Goal: Information Seeking & Learning: Learn about a topic

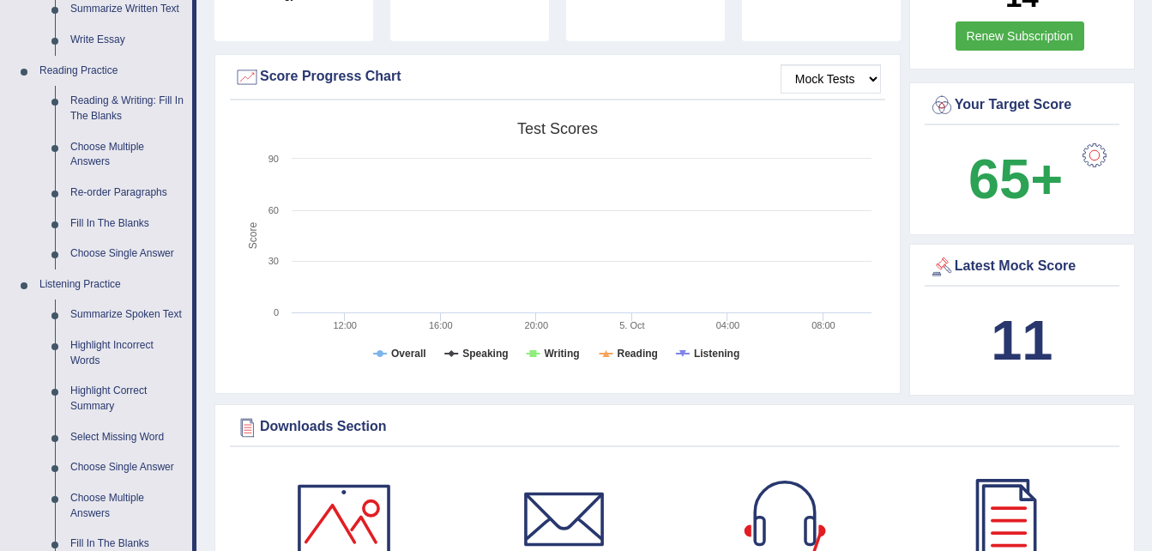
scroll to position [507, 0]
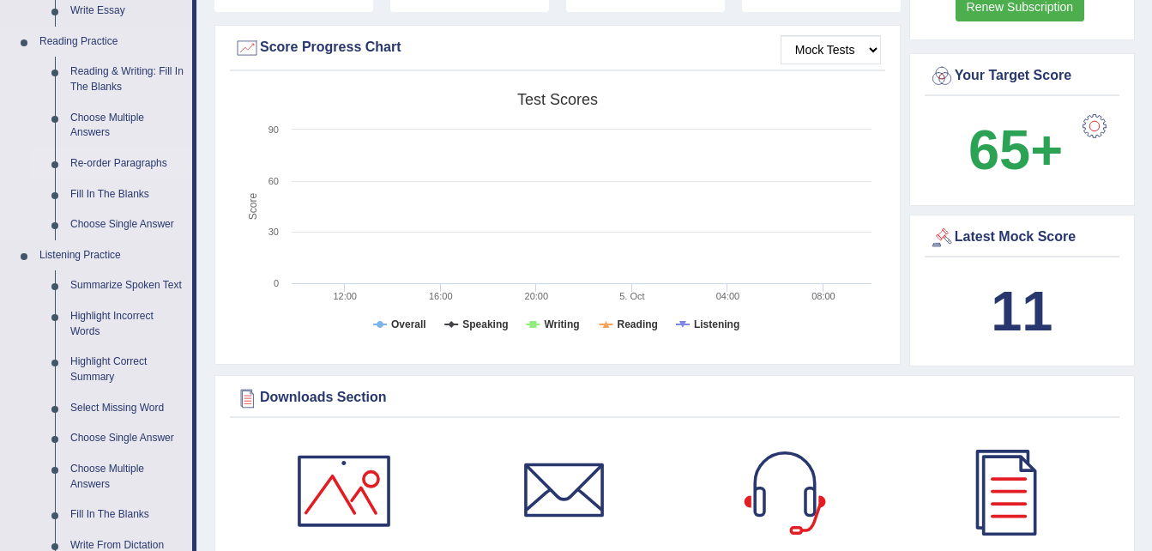
click at [125, 155] on link "Re-order Paragraphs" at bounding box center [128, 163] width 130 height 31
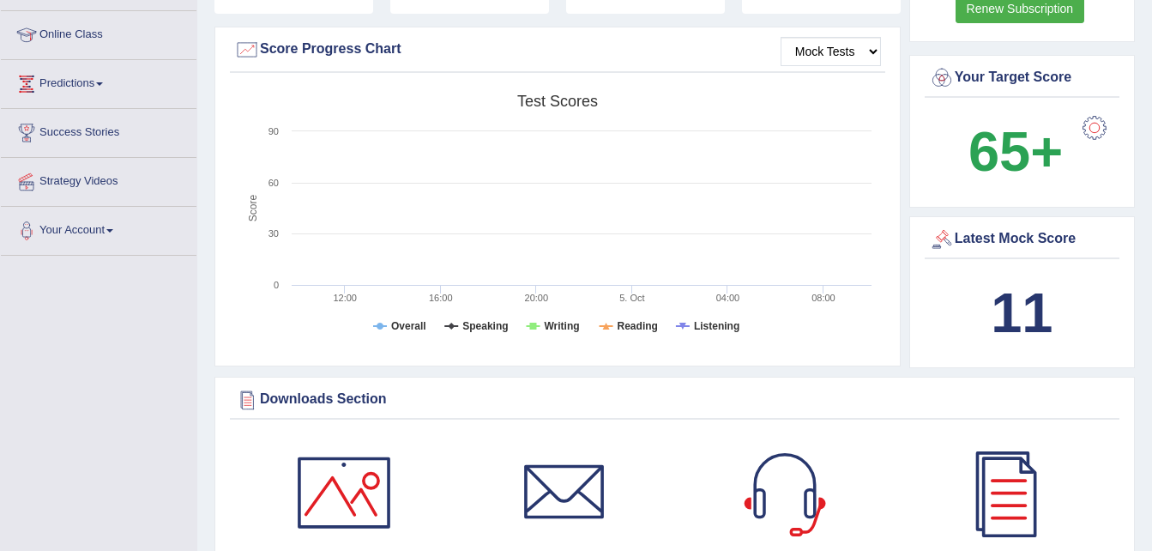
scroll to position [525, 0]
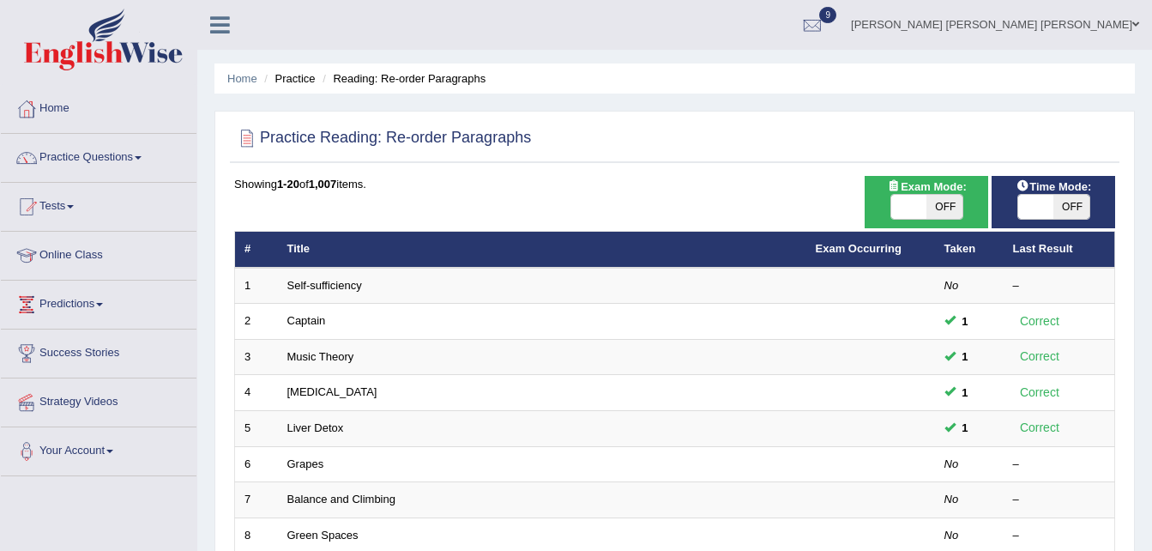
click at [926, 205] on span at bounding box center [910, 207] width 36 height 24
checkbox input "true"
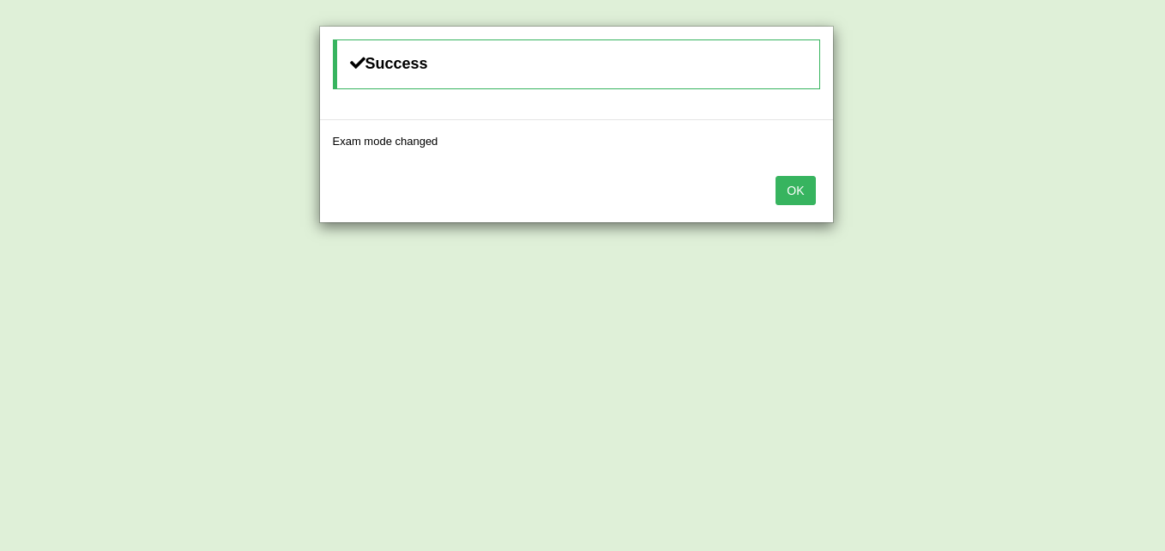
click at [1062, 203] on div "Success Exam mode changed OK" at bounding box center [582, 275] width 1165 height 551
click at [783, 197] on button "OK" at bounding box center [795, 190] width 39 height 29
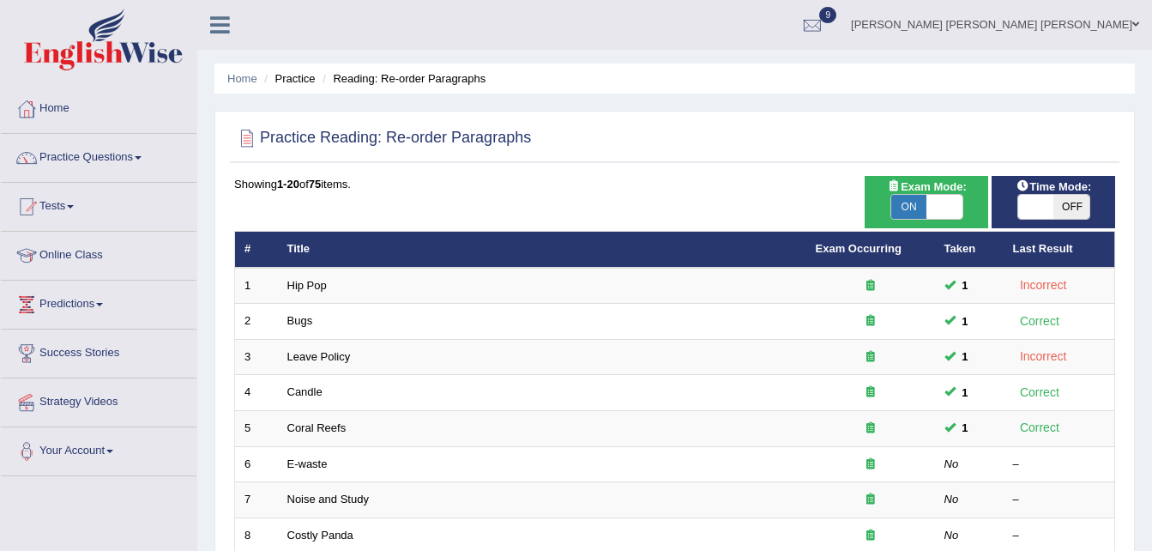
click at [1045, 215] on span at bounding box center [1037, 207] width 36 height 24
checkbox input "true"
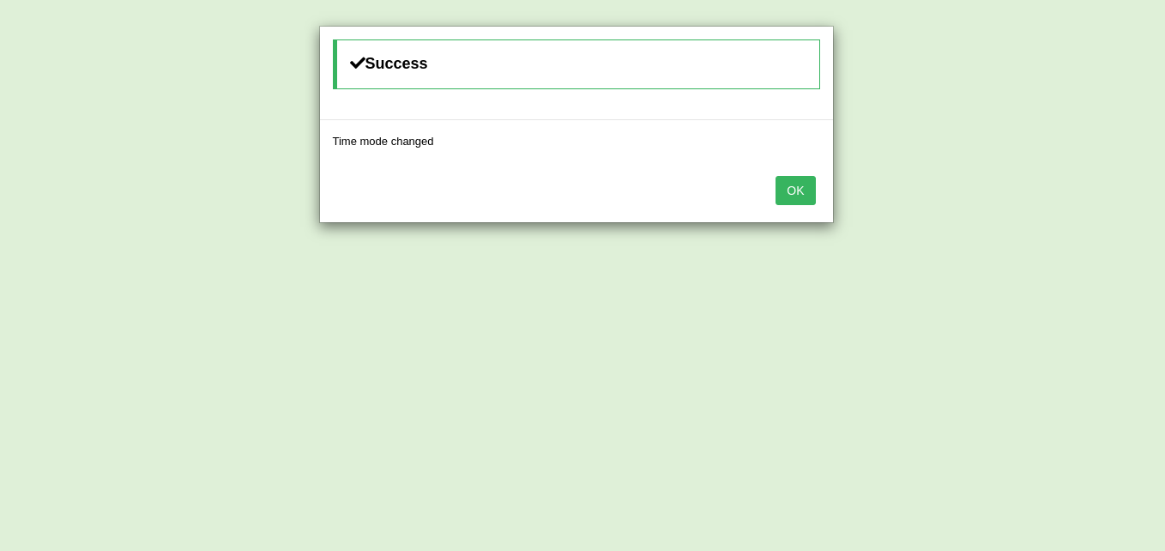
click at [788, 193] on button "OK" at bounding box center [795, 190] width 39 height 29
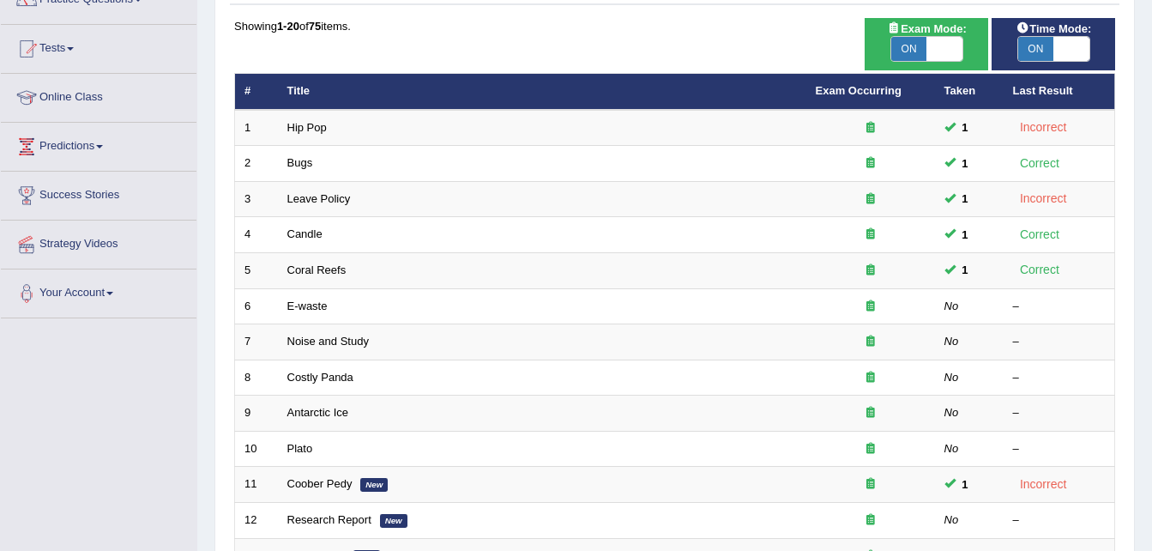
scroll to position [162, 0]
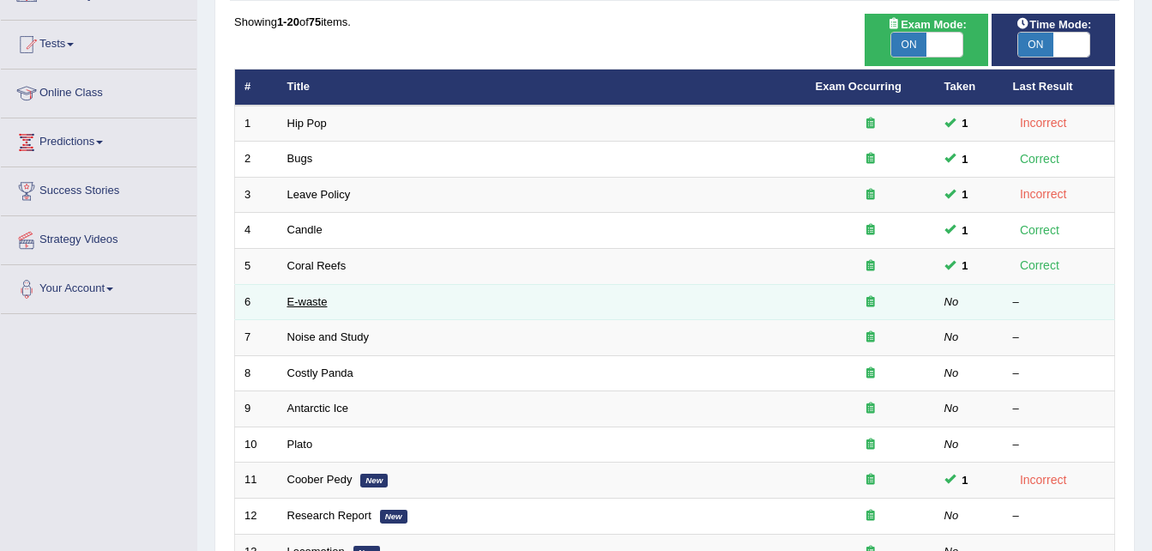
click at [301, 300] on link "E-waste" at bounding box center [307, 301] width 40 height 13
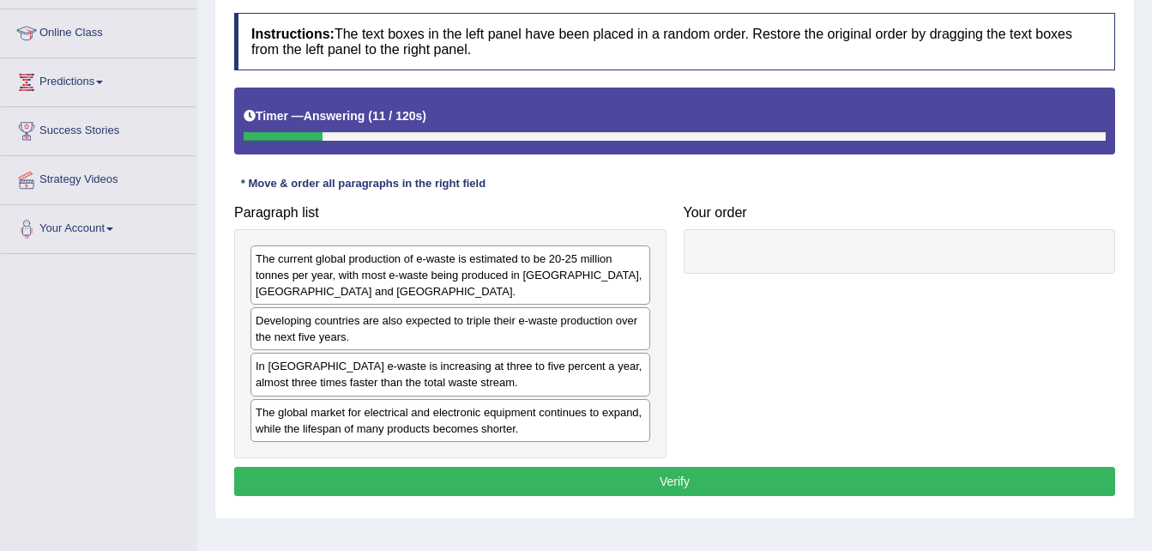
scroll to position [235, 0]
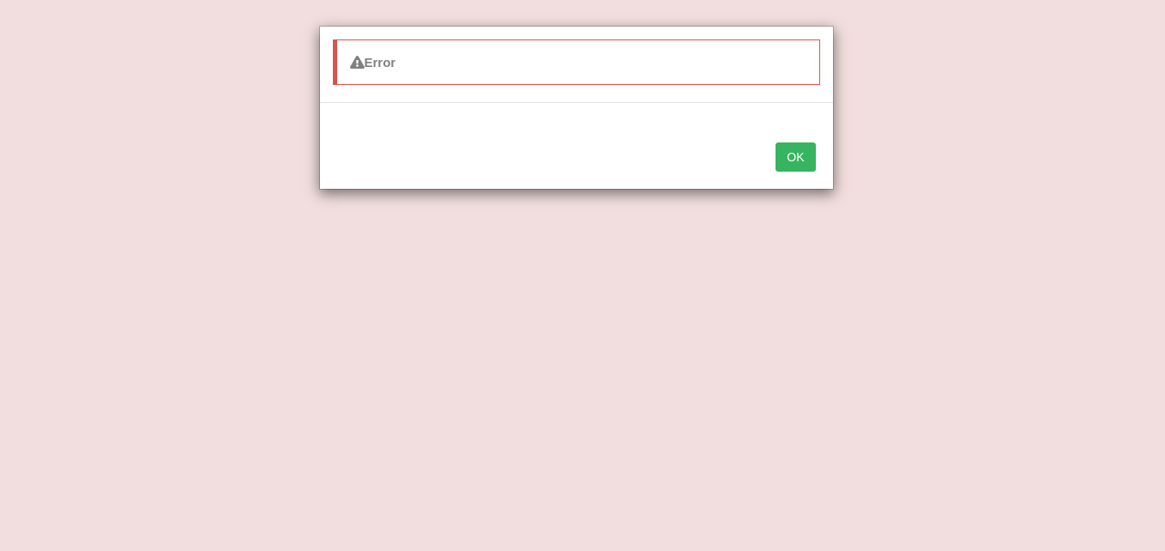
click at [791, 152] on button "OK" at bounding box center [795, 156] width 39 height 29
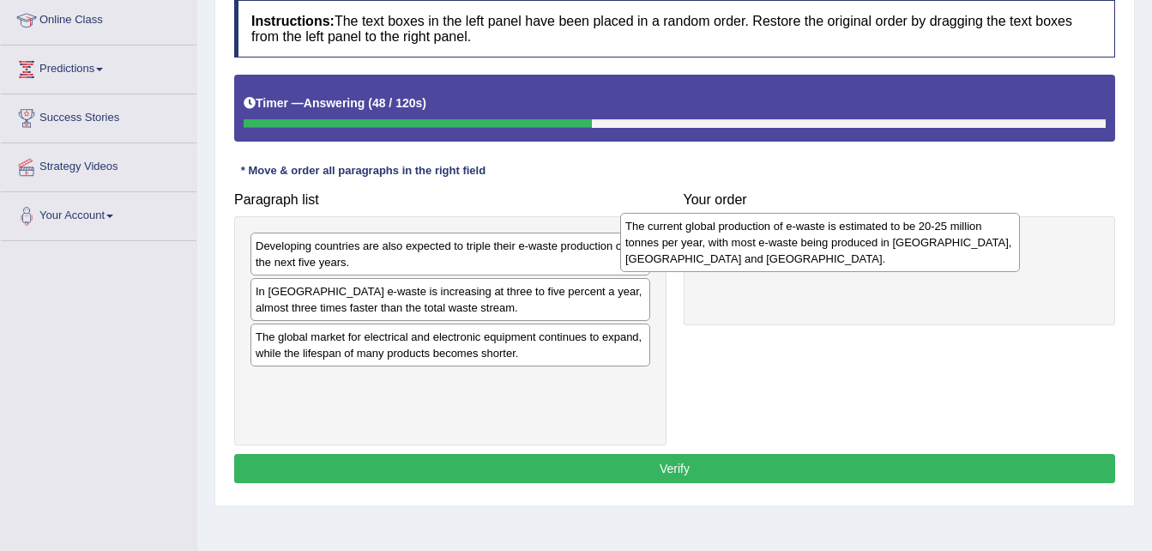
drag, startPoint x: 490, startPoint y: 264, endPoint x: 892, endPoint y: 227, distance: 404.2
click at [892, 227] on div "The current global production of e-waste is estimated to be 20-25 million tonne…" at bounding box center [820, 242] width 400 height 59
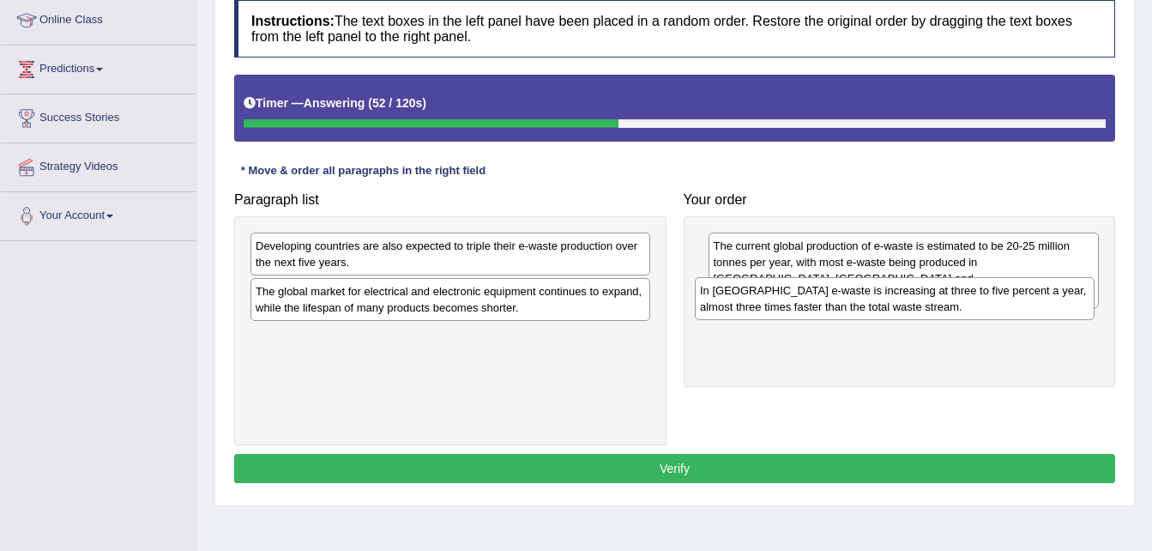
drag, startPoint x: 392, startPoint y: 300, endPoint x: 836, endPoint y: 297, distance: 443.7
click at [836, 297] on div "In Europe e-waste is increasing at three to five percent a year, almost three t…" at bounding box center [895, 298] width 400 height 43
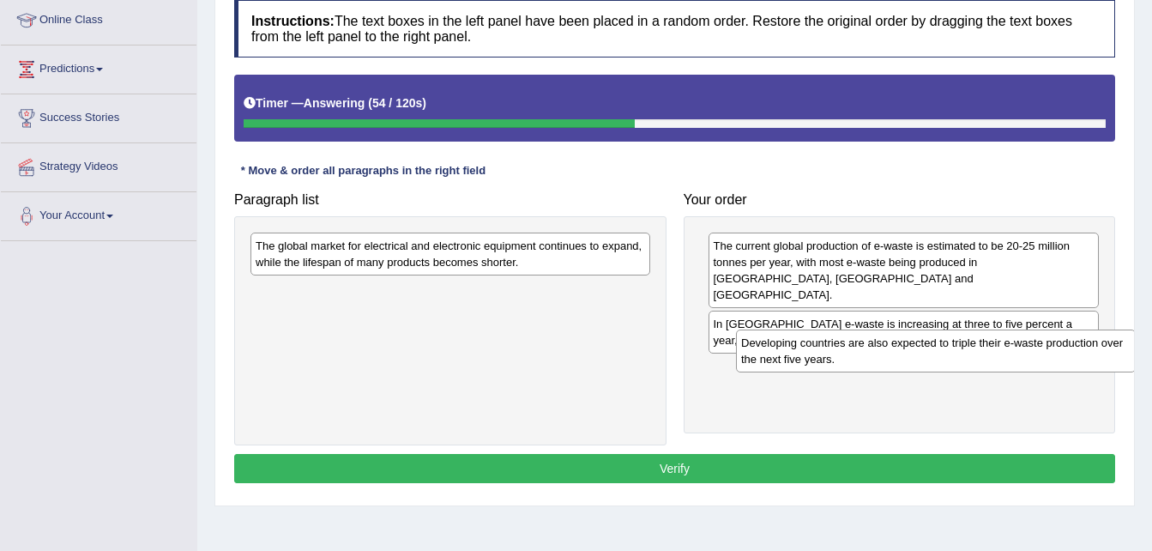
drag, startPoint x: 385, startPoint y: 265, endPoint x: 871, endPoint y: 360, distance: 494.9
click at [871, 360] on div "Developing countries are also expected to triple their e-waste production over …" at bounding box center [936, 351] width 400 height 43
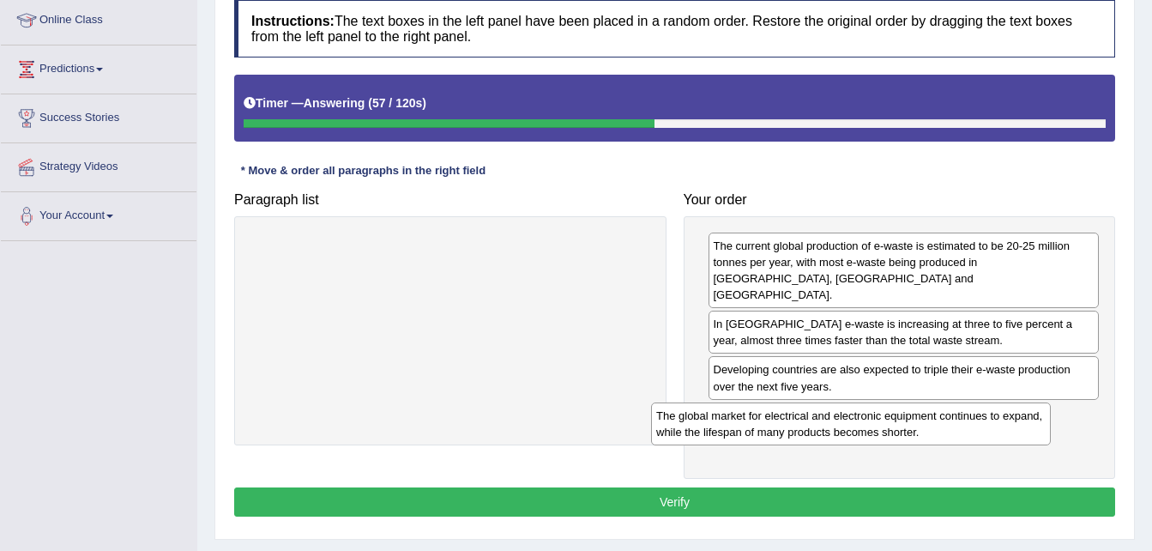
drag, startPoint x: 541, startPoint y: 258, endPoint x: 982, endPoint y: 418, distance: 469.1
click at [982, 418] on div "The global market for electrical and electronic equipment continues to expand, …" at bounding box center [851, 423] width 400 height 43
click at [914, 487] on button "Verify" at bounding box center [674, 501] width 881 height 29
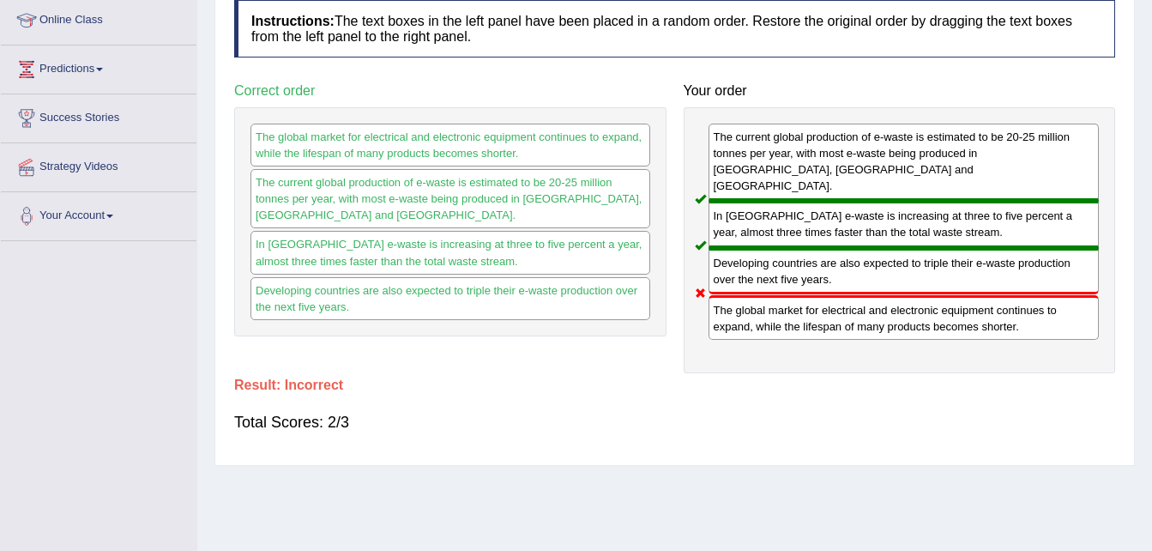
scroll to position [0, 0]
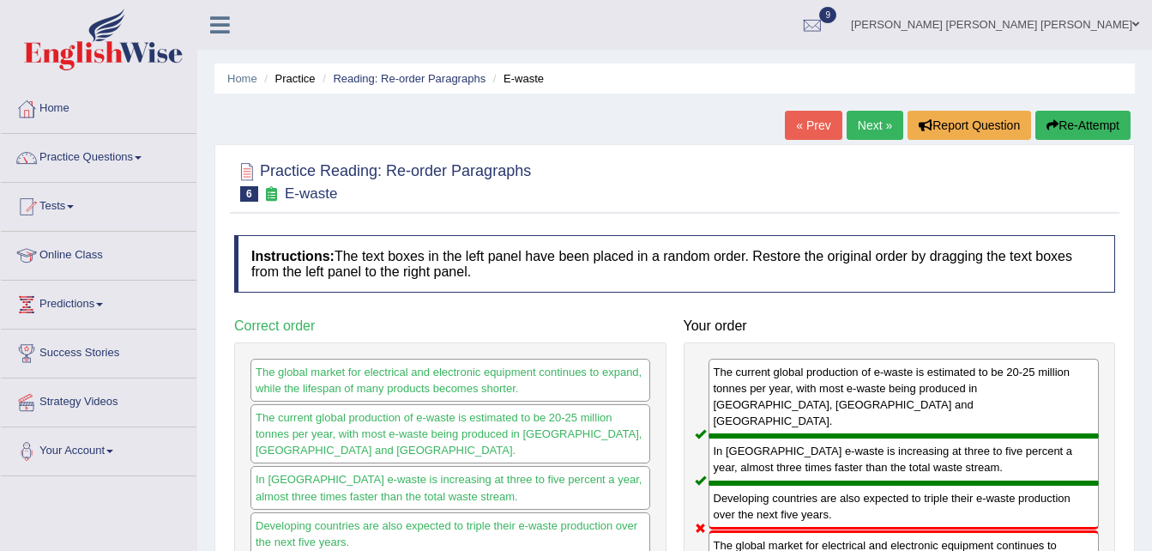
click at [854, 115] on link "Next »" at bounding box center [875, 125] width 57 height 29
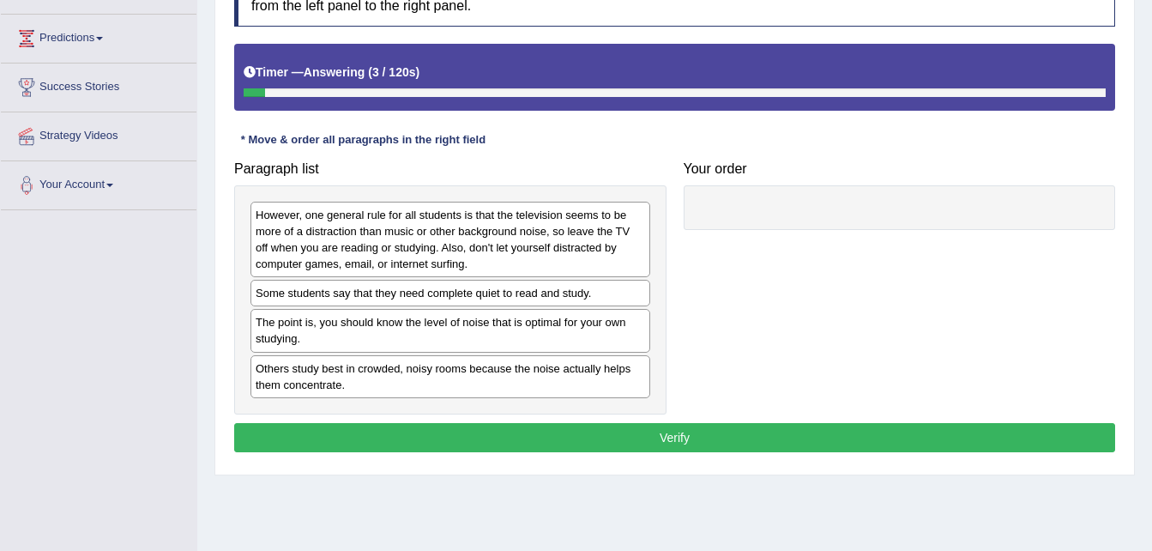
scroll to position [279, 0]
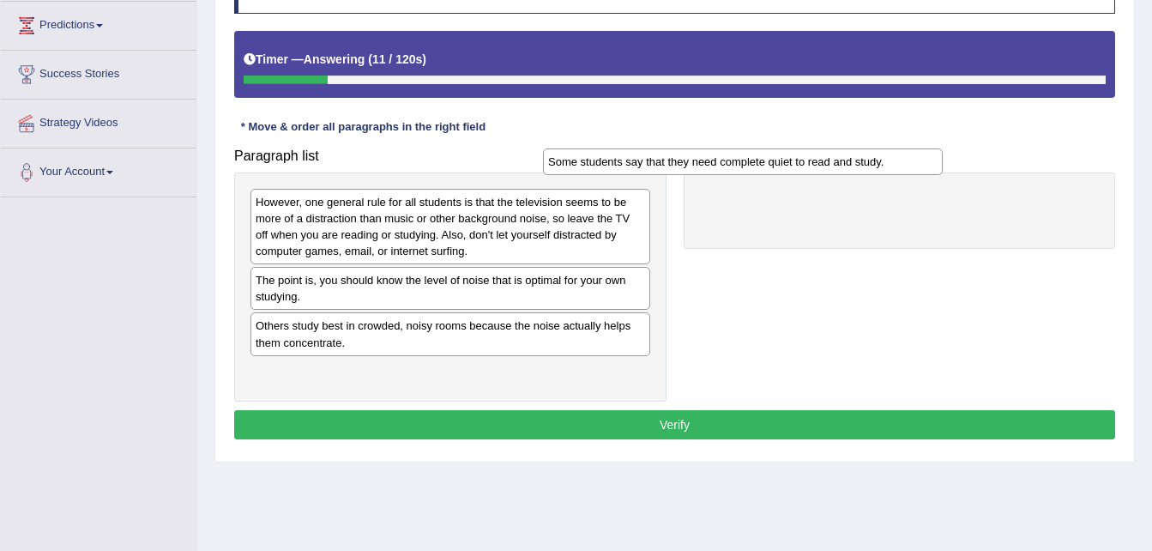
drag, startPoint x: 556, startPoint y: 284, endPoint x: 856, endPoint y: 166, distance: 322.5
click at [856, 166] on div "Some students say that they need complete quiet to read and study." at bounding box center [743, 161] width 400 height 27
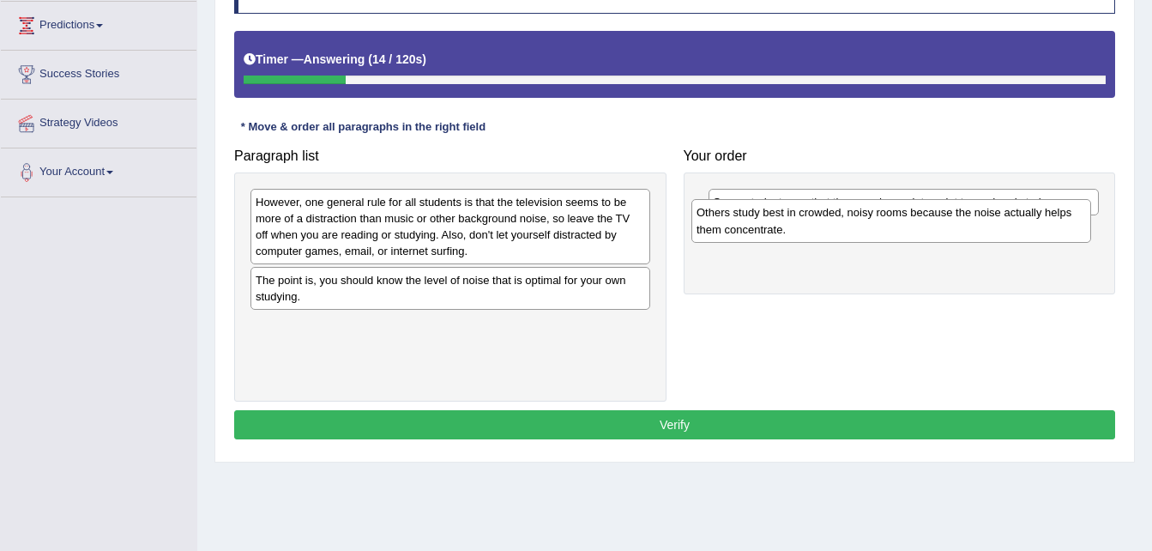
drag, startPoint x: 344, startPoint y: 342, endPoint x: 785, endPoint y: 228, distance: 455.4
click at [785, 228] on div "Others study best in crowded, noisy rooms because the noise actually helps them…" at bounding box center [892, 220] width 400 height 43
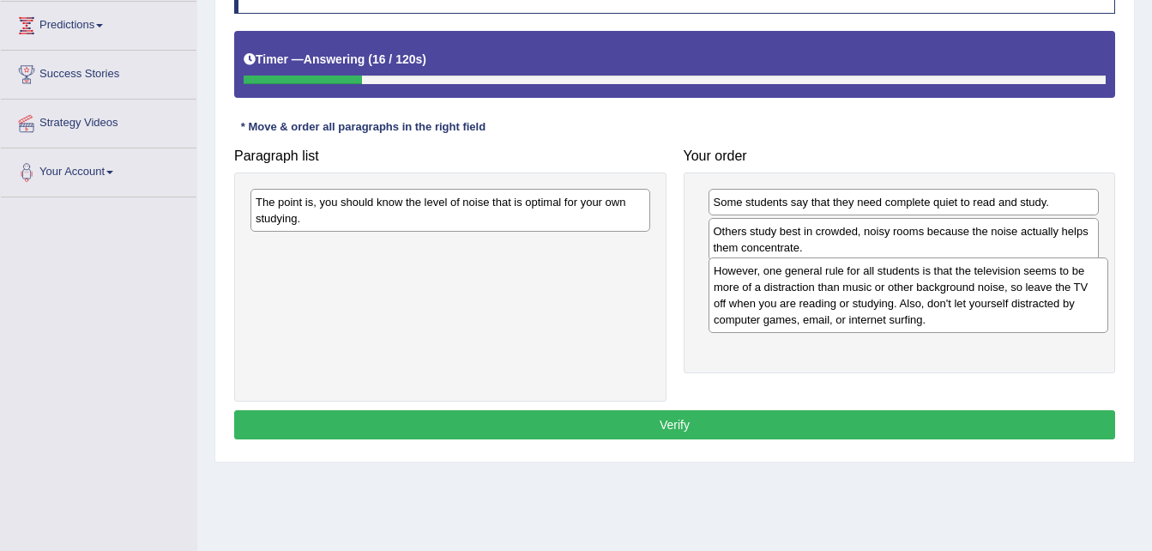
drag, startPoint x: 384, startPoint y: 224, endPoint x: 844, endPoint y: 292, distance: 464.1
click at [844, 292] on div "However, one general rule for all students is that the television seems to be m…" at bounding box center [909, 295] width 400 height 76
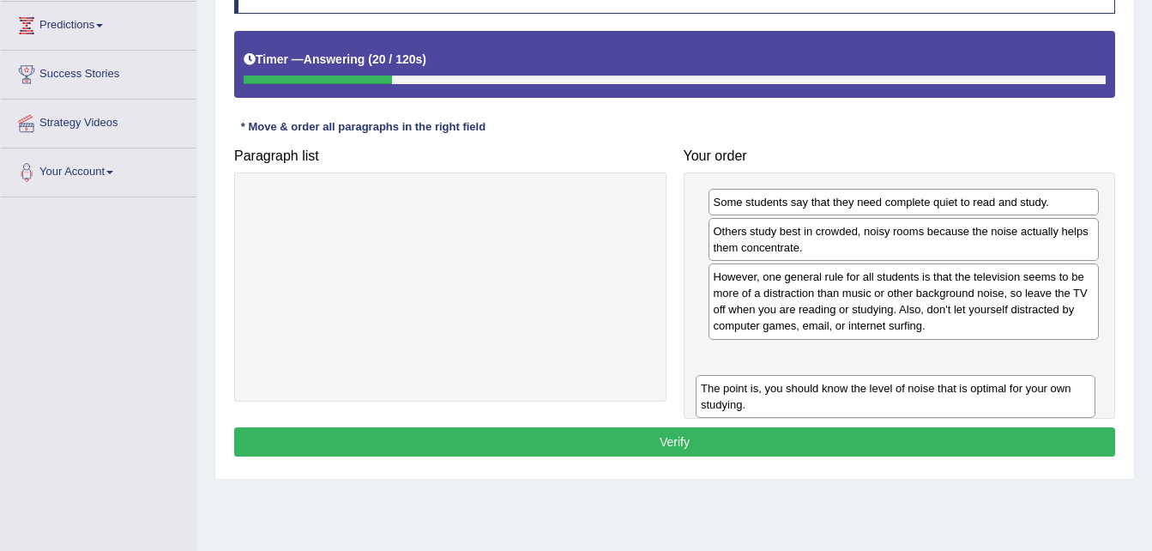
drag, startPoint x: 501, startPoint y: 221, endPoint x: 946, endPoint y: 407, distance: 482.4
click at [946, 407] on div "The point is, you should know the level of noise that is optimal for your own s…" at bounding box center [896, 396] width 400 height 43
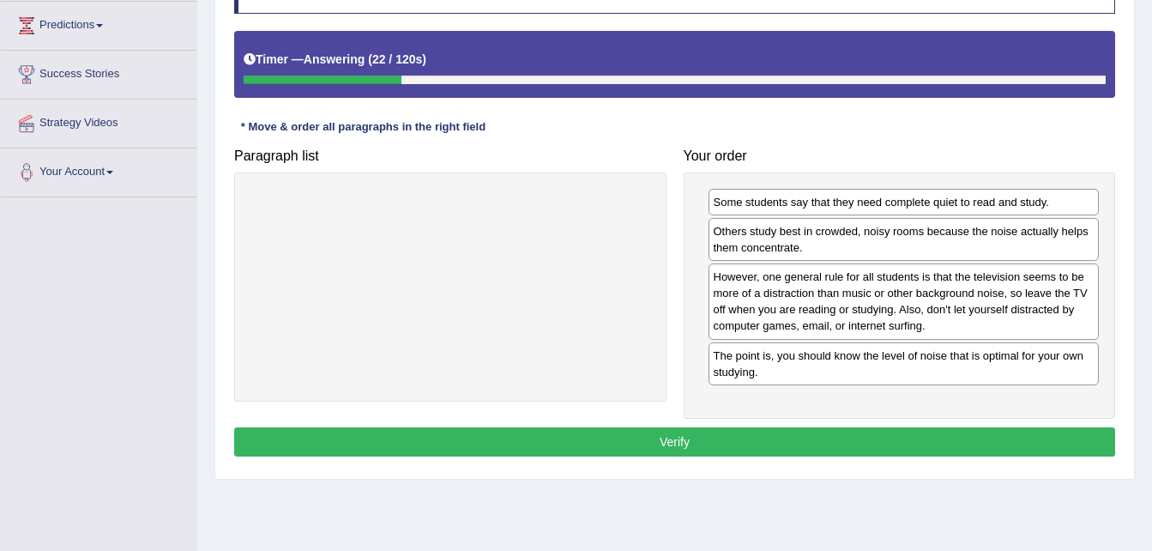
click at [916, 443] on button "Verify" at bounding box center [674, 441] width 881 height 29
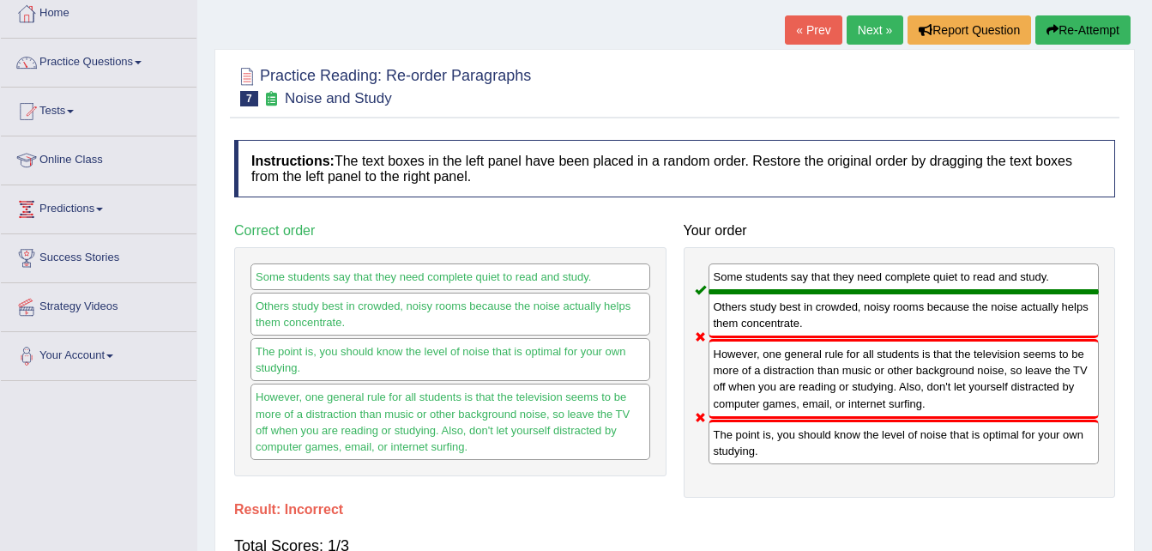
scroll to position [78, 0]
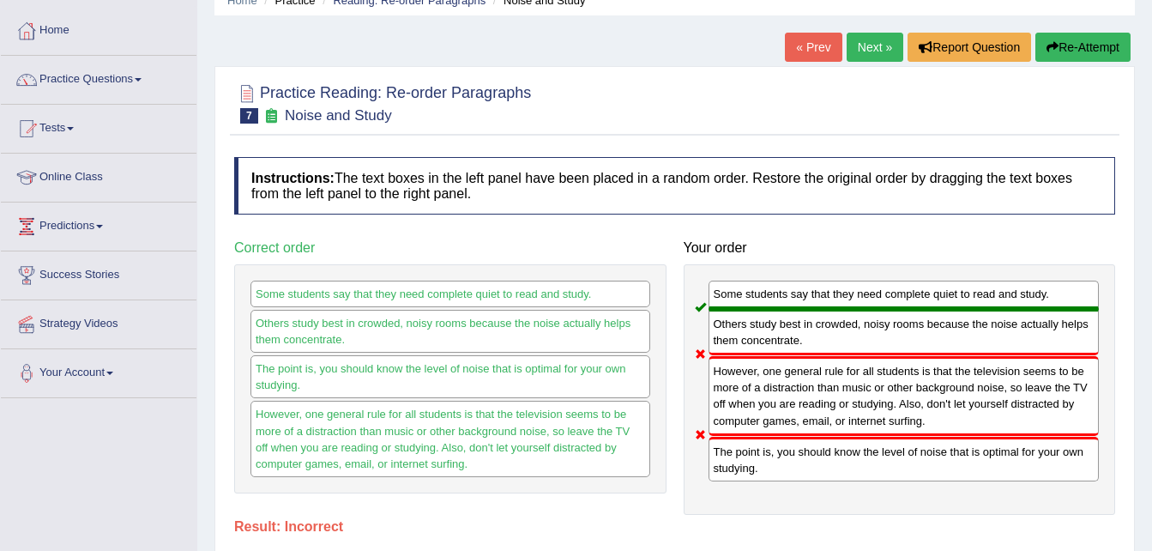
click at [860, 43] on link "Next »" at bounding box center [875, 47] width 57 height 29
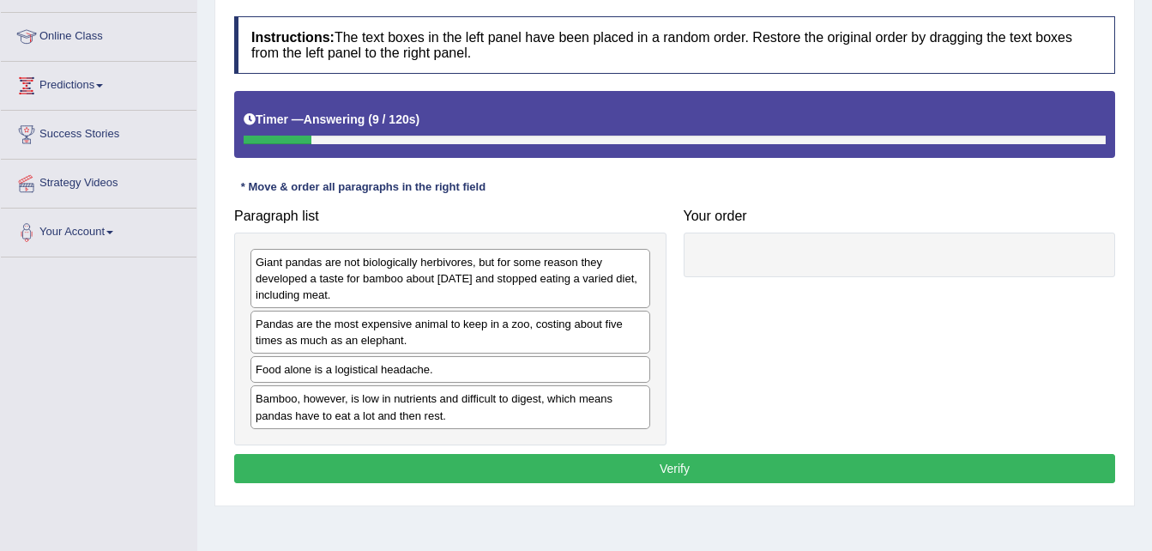
scroll to position [221, 0]
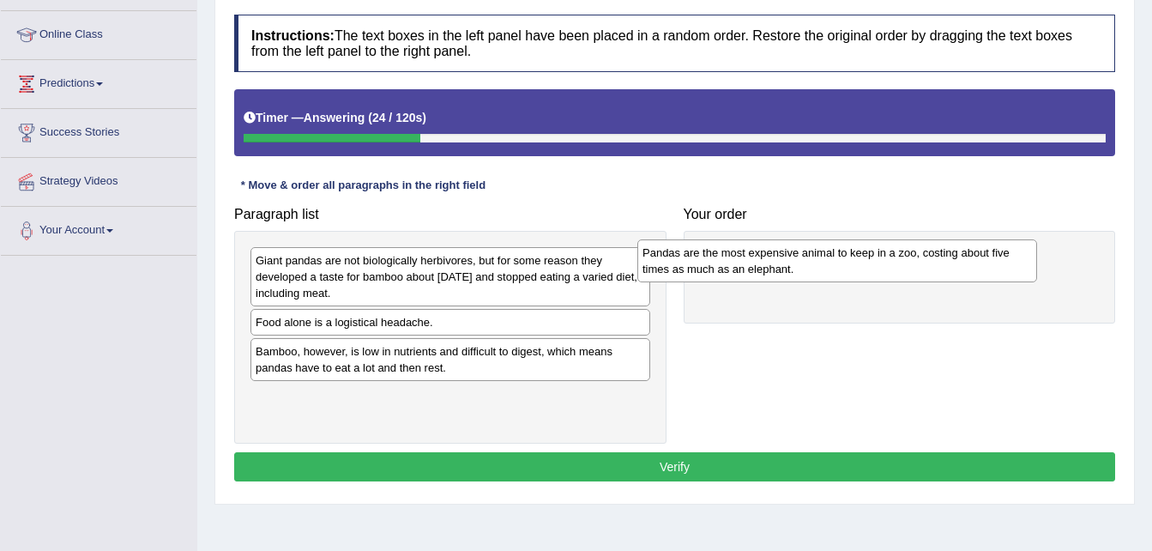
drag, startPoint x: 613, startPoint y: 329, endPoint x: 1005, endPoint y: 263, distance: 397.5
click at [1005, 263] on div "Pandas are the most expensive animal to keep in a zoo, costing about five times…" at bounding box center [838, 260] width 400 height 43
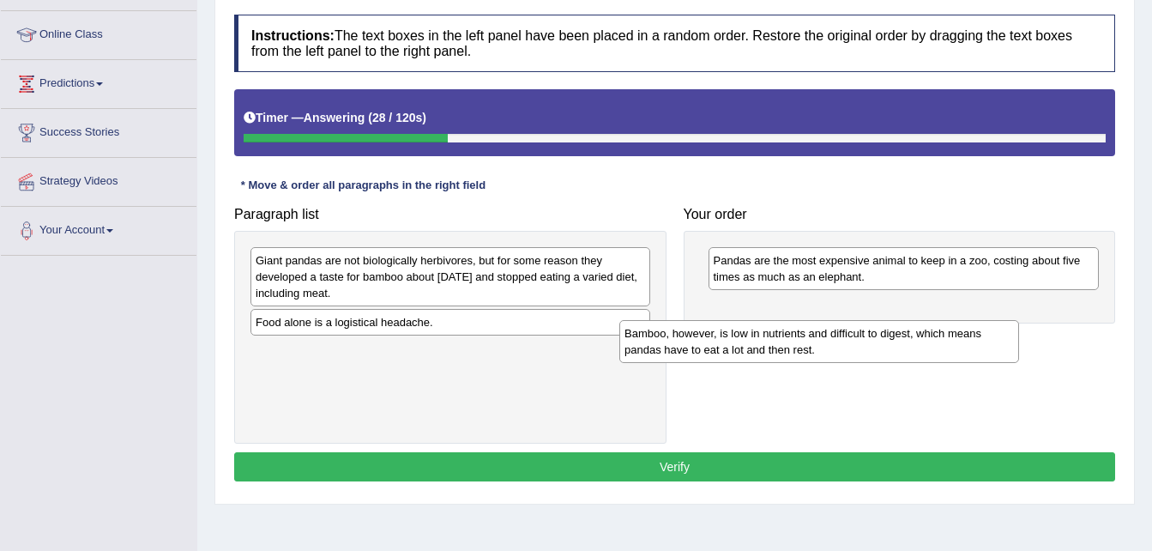
drag, startPoint x: 505, startPoint y: 359, endPoint x: 874, endPoint y: 340, distance: 369.5
click at [874, 340] on div "Bamboo, however, is low in nutrients and difficult to digest, which means panda…" at bounding box center [820, 341] width 400 height 43
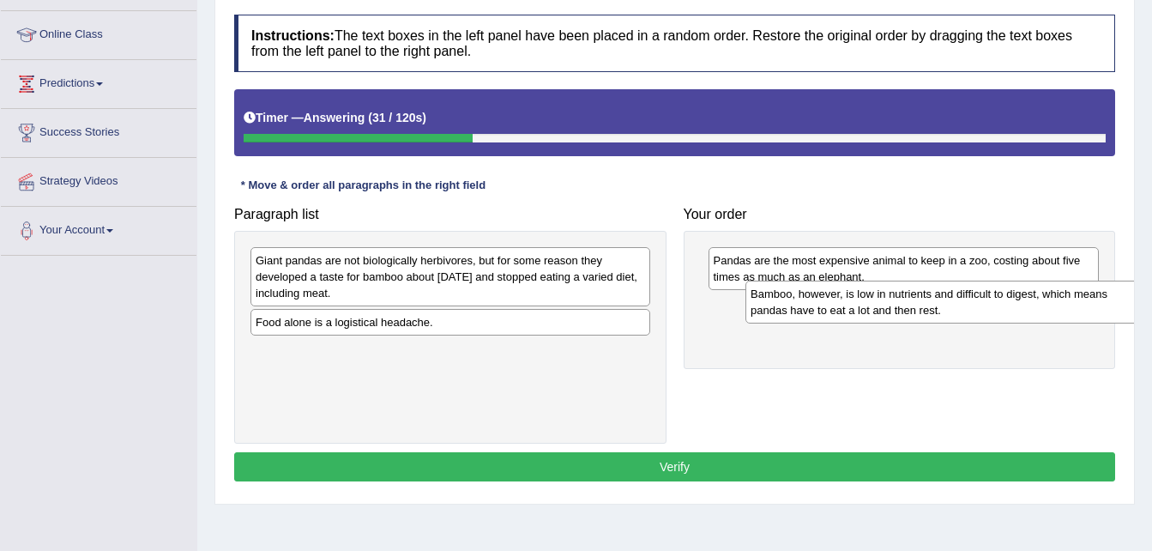
drag, startPoint x: 494, startPoint y: 357, endPoint x: 984, endPoint y: 299, distance: 493.3
click at [984, 299] on div "Bamboo, however, is low in nutrients and difficult to digest, which means panda…" at bounding box center [946, 302] width 400 height 43
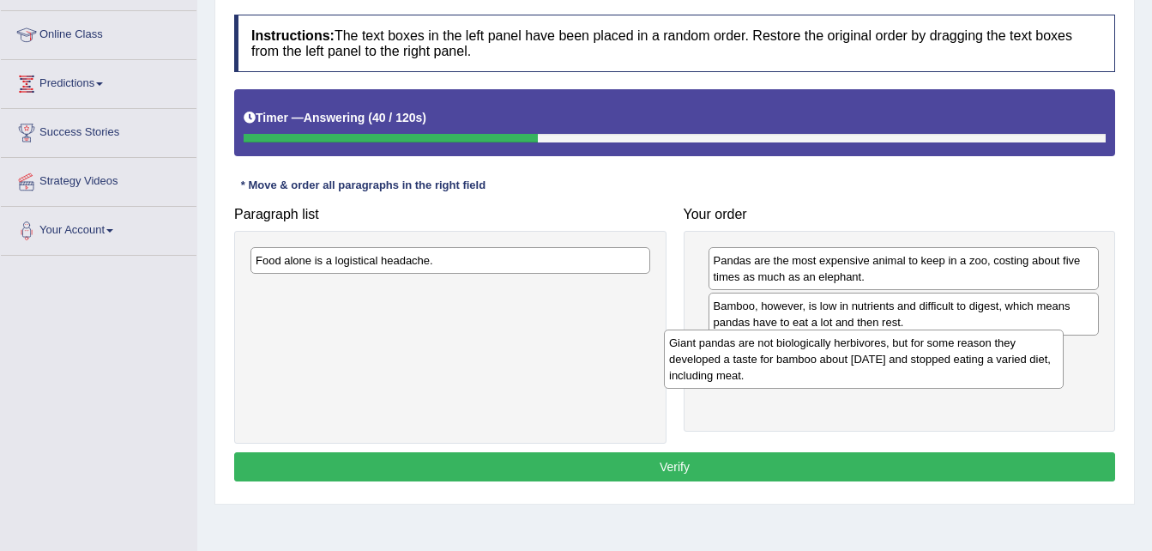
drag, startPoint x: 614, startPoint y: 260, endPoint x: 1045, endPoint y: 336, distance: 438.3
click at [1045, 336] on div "Giant pandas are not biologically herbivores, but for some reason they develope…" at bounding box center [864, 359] width 400 height 59
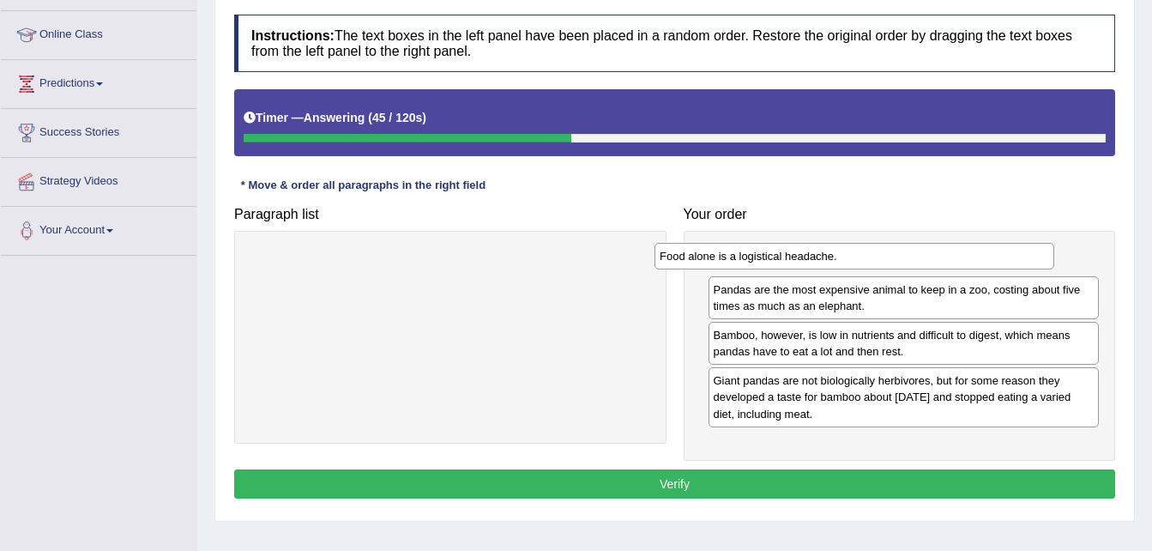
drag, startPoint x: 520, startPoint y: 261, endPoint x: 929, endPoint y: 263, distance: 409.3
click at [929, 263] on div "Food alone is a logistical headache." at bounding box center [855, 256] width 400 height 27
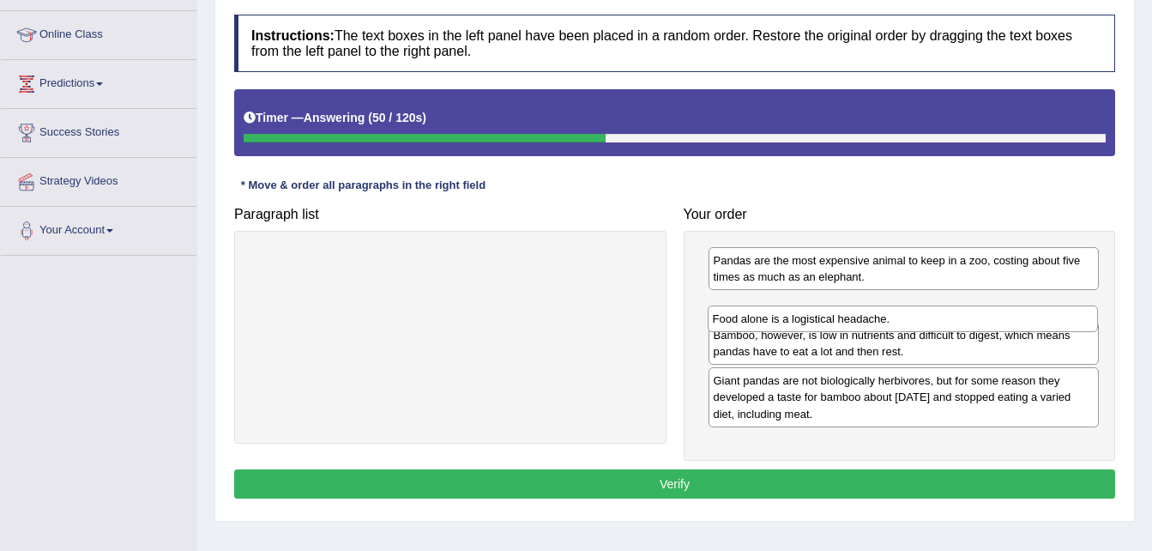
drag, startPoint x: 911, startPoint y: 257, endPoint x: 908, endPoint y: 311, distance: 54.2
click at [908, 311] on div "Food alone is a logistical headache." at bounding box center [903, 318] width 391 height 27
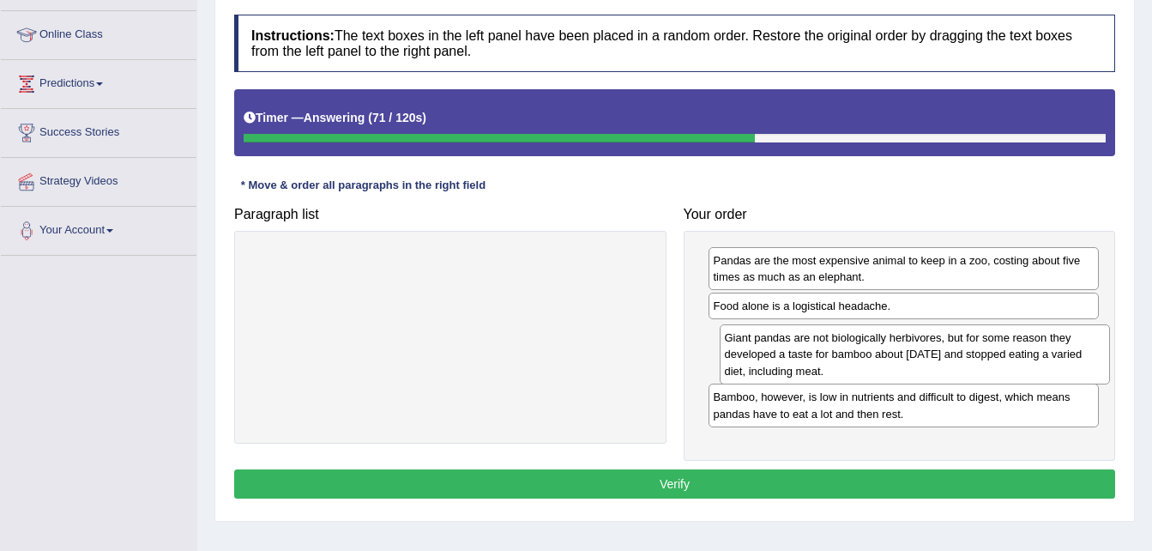
drag, startPoint x: 770, startPoint y: 418, endPoint x: 781, endPoint y: 375, distance: 44.3
click at [781, 375] on div "Giant pandas are not biologically herbivores, but for some reason they develope…" at bounding box center [915, 353] width 391 height 59
click at [729, 475] on button "Verify" at bounding box center [674, 483] width 881 height 29
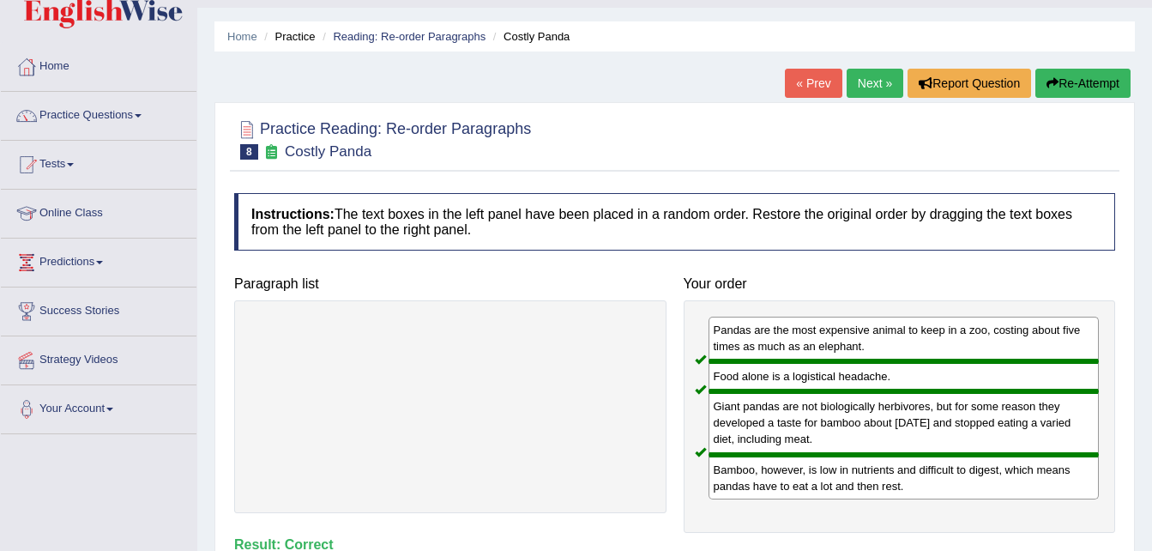
scroll to position [0, 0]
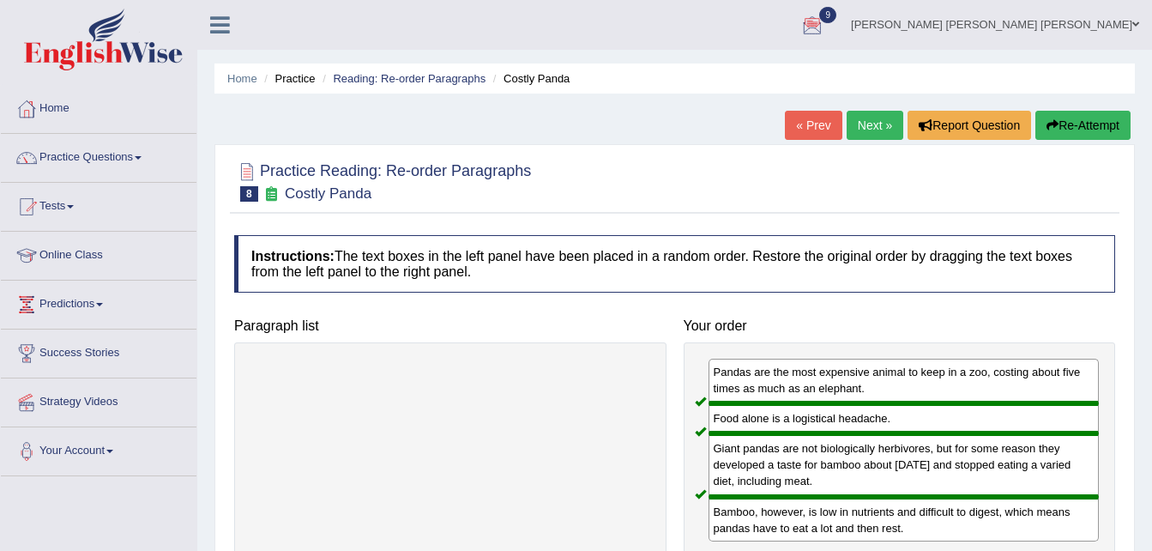
click at [862, 112] on link "Next »" at bounding box center [875, 125] width 57 height 29
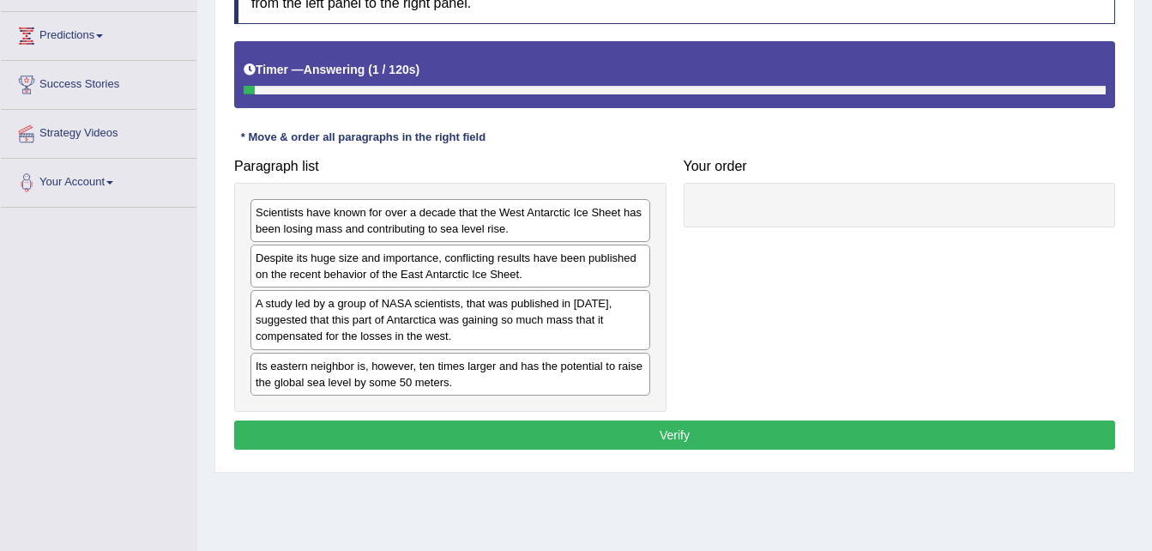
scroll to position [288, 0]
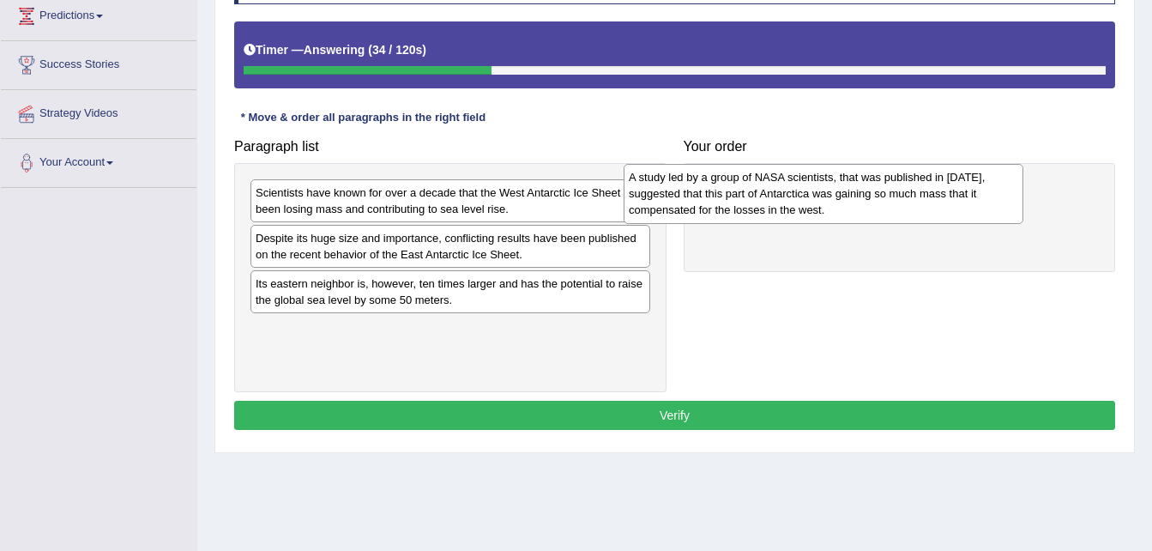
drag, startPoint x: 470, startPoint y: 286, endPoint x: 844, endPoint y: 175, distance: 390.2
click at [844, 175] on div "A study led by a group of NASA scientists, that was published in 2015, suggeste…" at bounding box center [824, 193] width 400 height 59
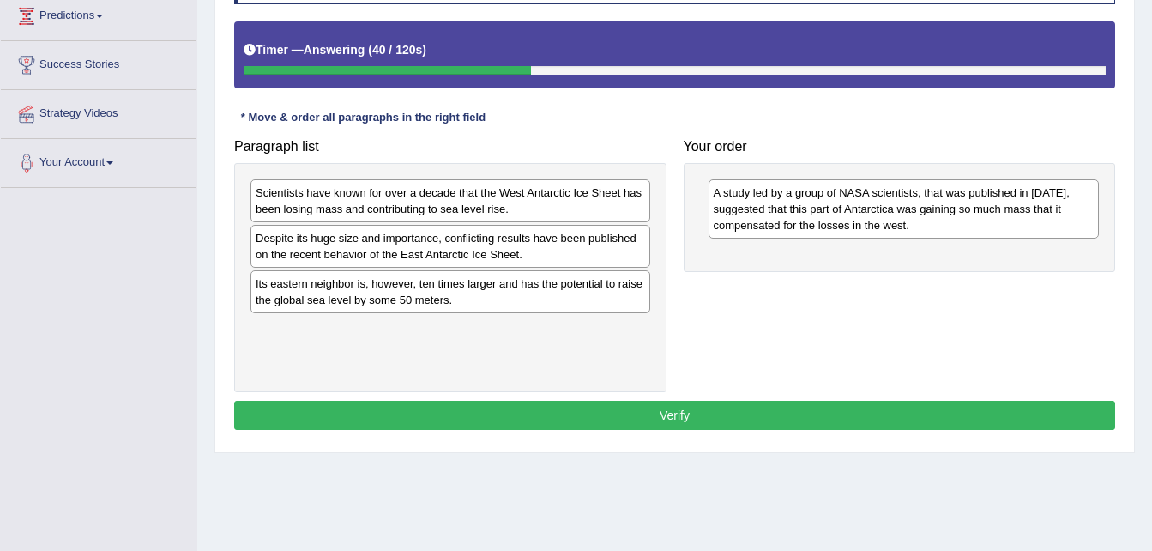
click at [628, 230] on div "Despite its huge size and importance, conflicting results have been published o…" at bounding box center [451, 246] width 400 height 43
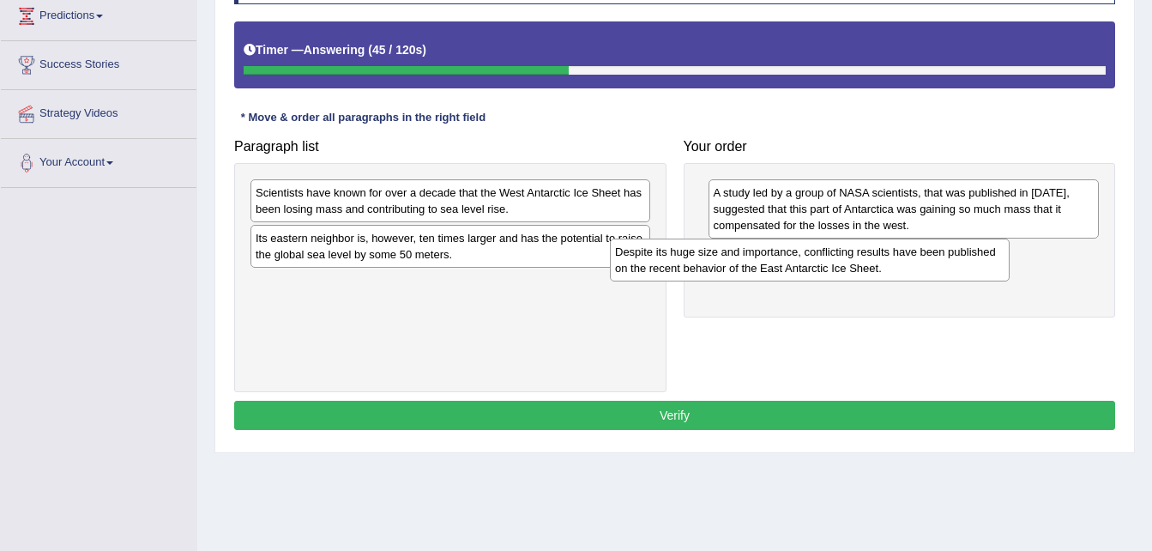
drag, startPoint x: 500, startPoint y: 244, endPoint x: 877, endPoint y: 252, distance: 376.8
click at [877, 252] on div "Despite its huge size and importance, conflicting results have been published o…" at bounding box center [810, 260] width 400 height 43
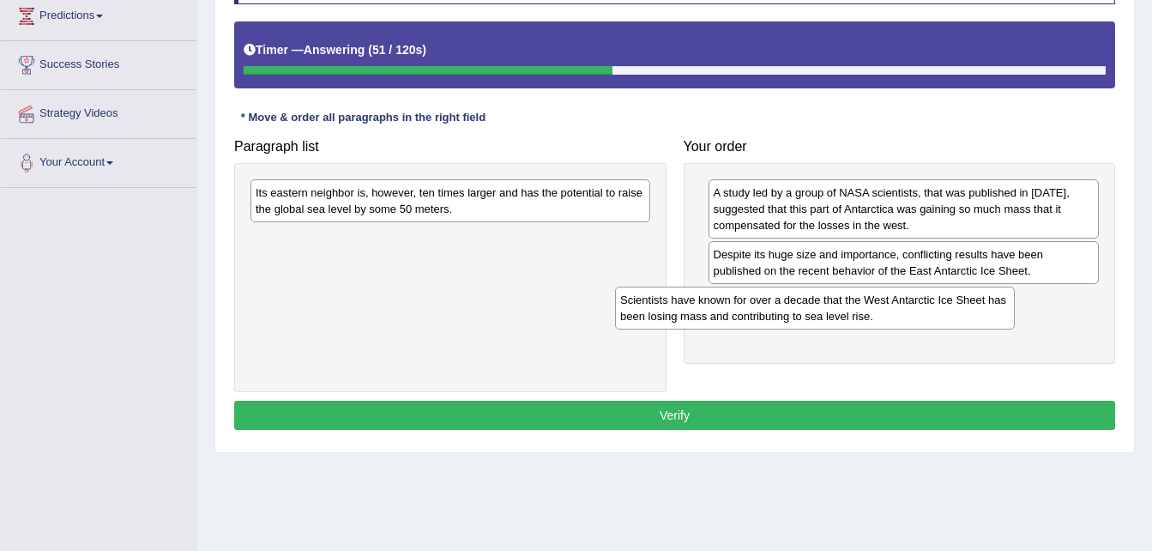
drag, startPoint x: 511, startPoint y: 206, endPoint x: 905, endPoint y: 303, distance: 405.6
click at [905, 303] on div "Scientists have known for over a decade that the West Antarctic Ice Sheet has b…" at bounding box center [815, 308] width 400 height 43
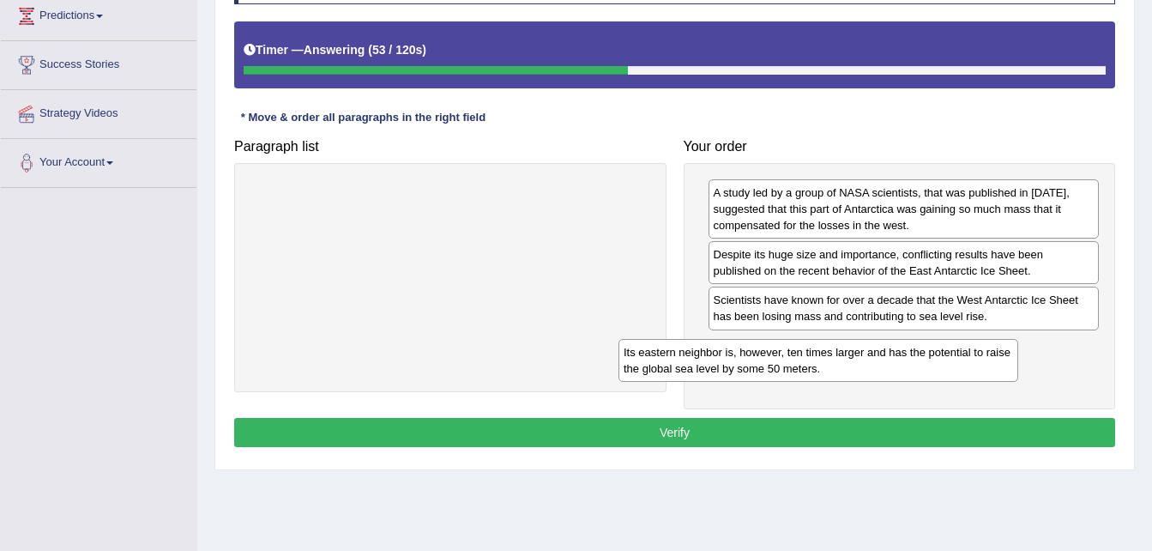
drag, startPoint x: 498, startPoint y: 213, endPoint x: 916, endPoint y: 359, distance: 442.6
click at [916, 359] on div "Its eastern neighbor is, however, ten times larger and has the potential to rai…" at bounding box center [819, 360] width 400 height 43
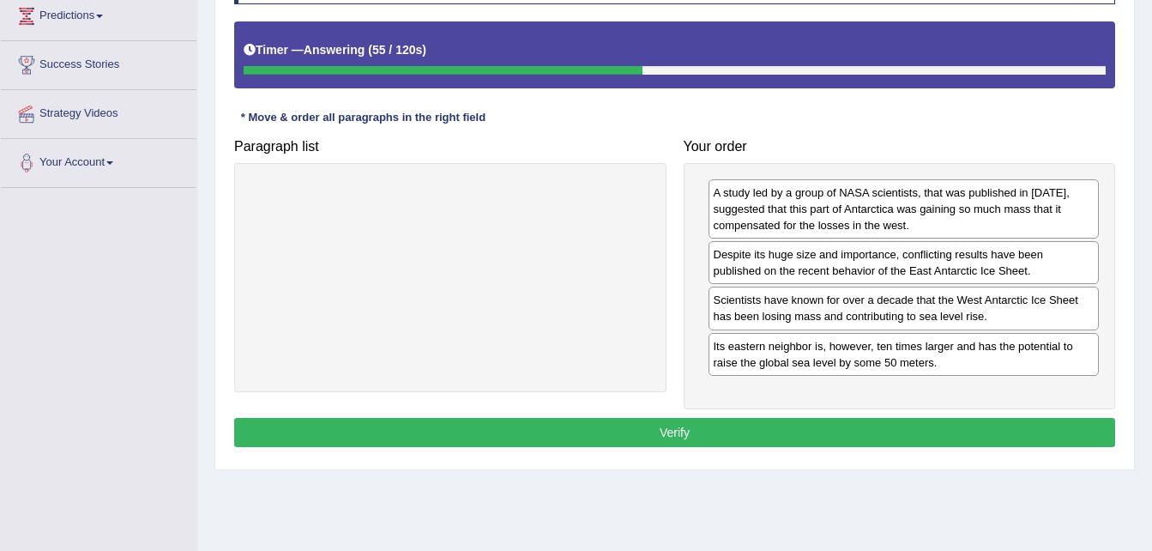
click at [859, 420] on button "Verify" at bounding box center [674, 432] width 881 height 29
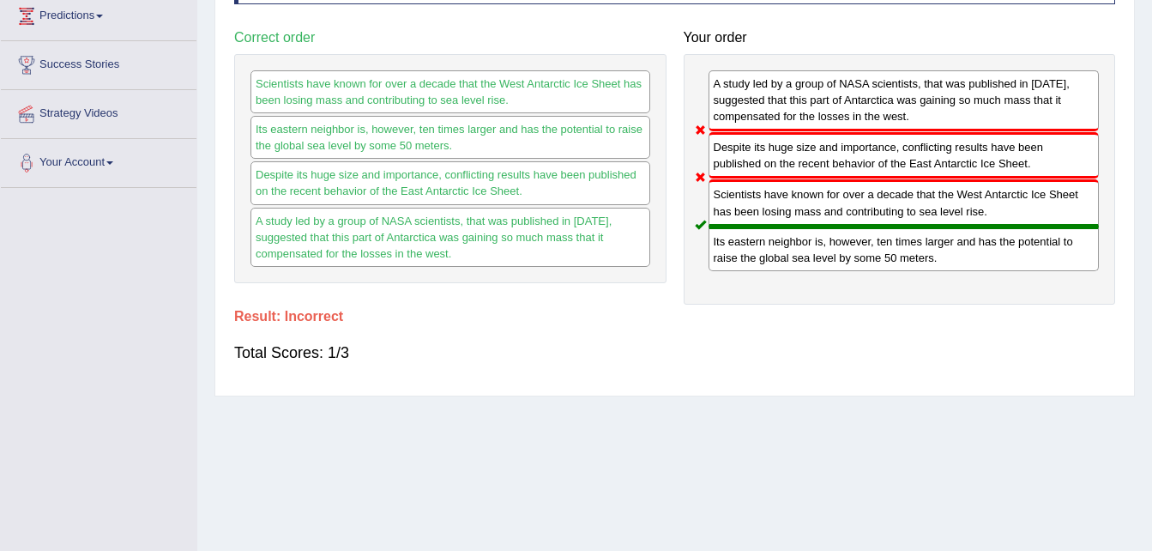
scroll to position [0, 0]
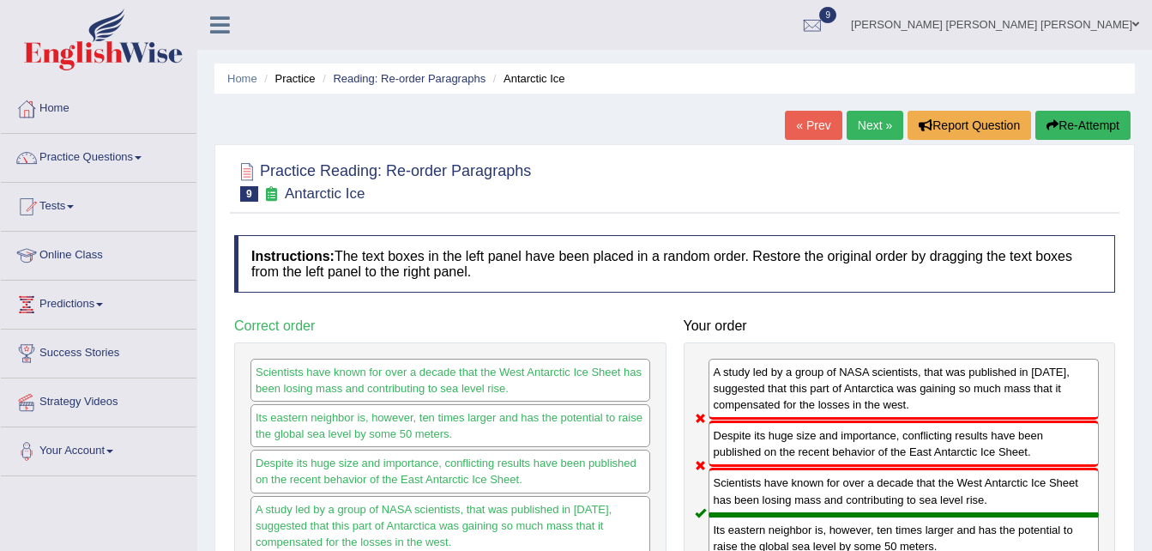
click at [858, 134] on link "Next »" at bounding box center [875, 125] width 57 height 29
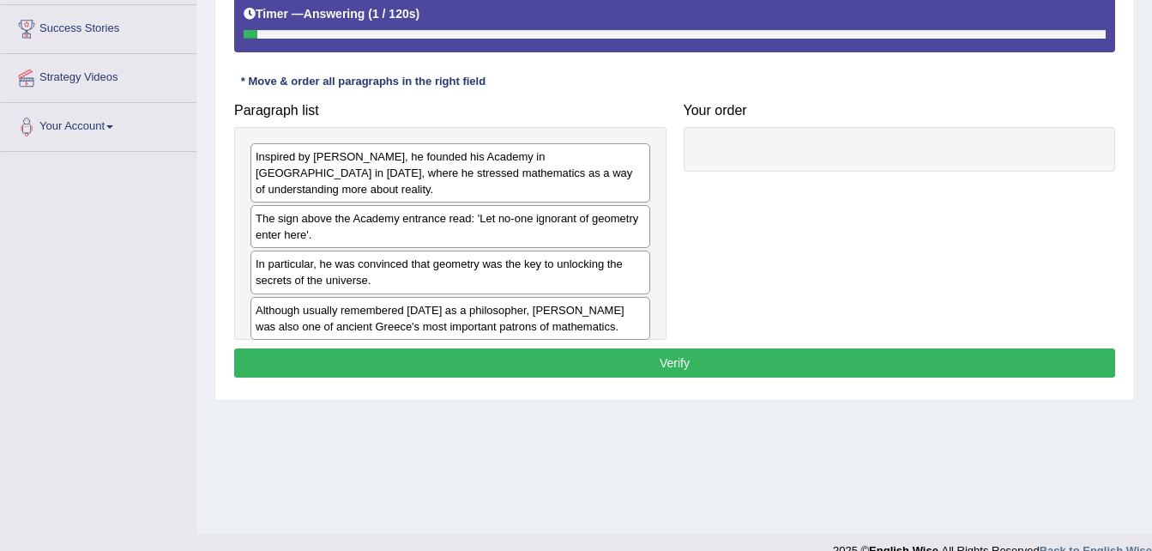
scroll to position [346, 0]
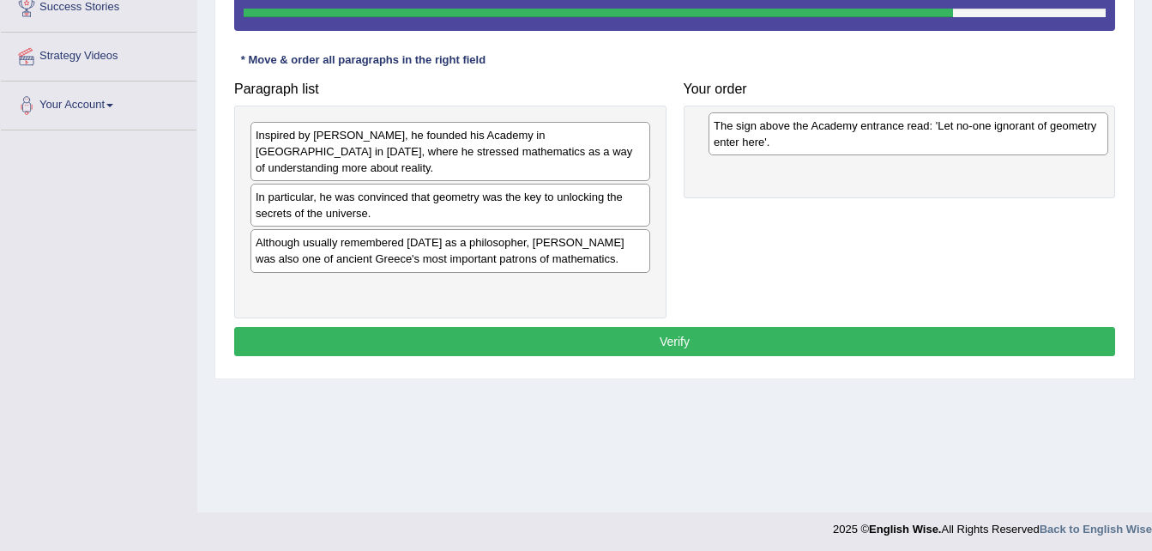
drag, startPoint x: 356, startPoint y: 186, endPoint x: 814, endPoint y: 131, distance: 461.5
click at [814, 131] on div "The sign above the Academy entrance read: 'Let no-one ignorant of geometry ente…" at bounding box center [909, 133] width 400 height 43
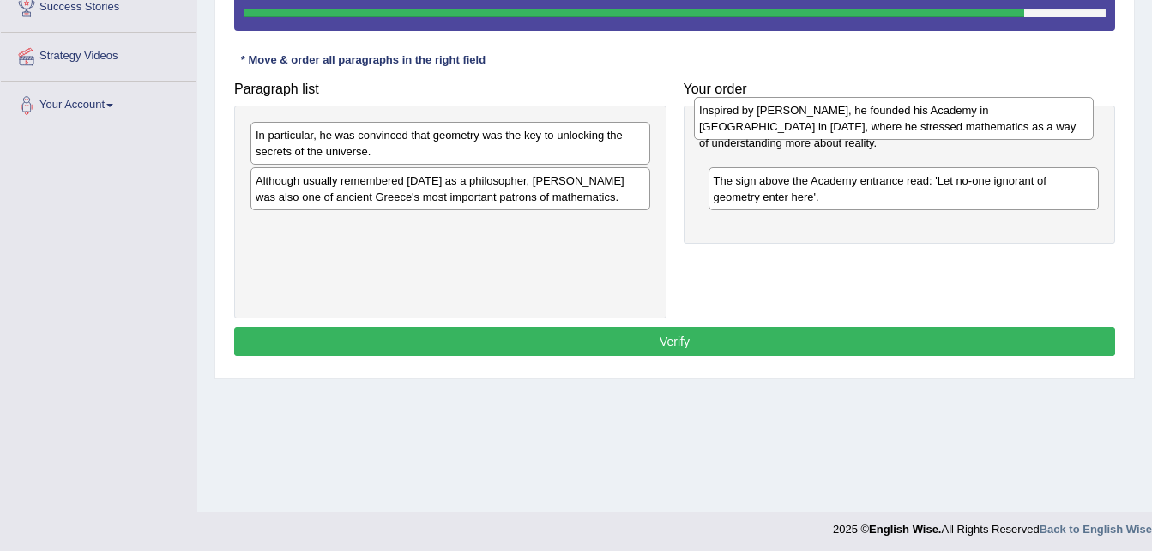
drag, startPoint x: 475, startPoint y: 134, endPoint x: 912, endPoint y: 109, distance: 438.3
click at [912, 109] on div "Inspired by [PERSON_NAME], he founded his Academy in [GEOGRAPHIC_DATA] in [DATE…" at bounding box center [894, 118] width 400 height 43
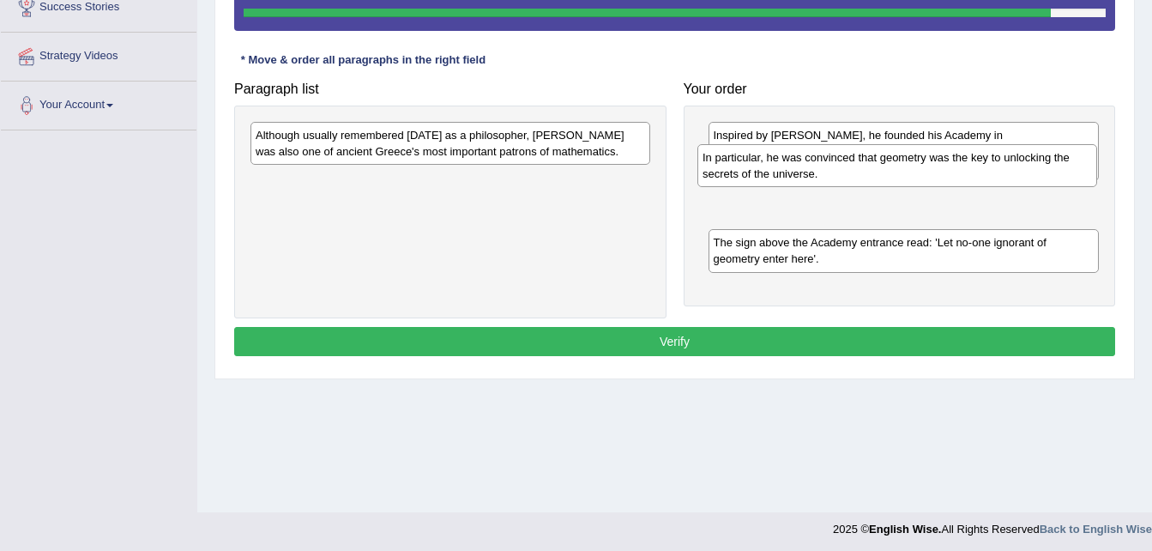
drag, startPoint x: 453, startPoint y: 146, endPoint x: 900, endPoint y: 169, distance: 447.7
click at [900, 169] on div "In particular, he was convinced that geometry was the key to unlocking the secr…" at bounding box center [898, 165] width 400 height 43
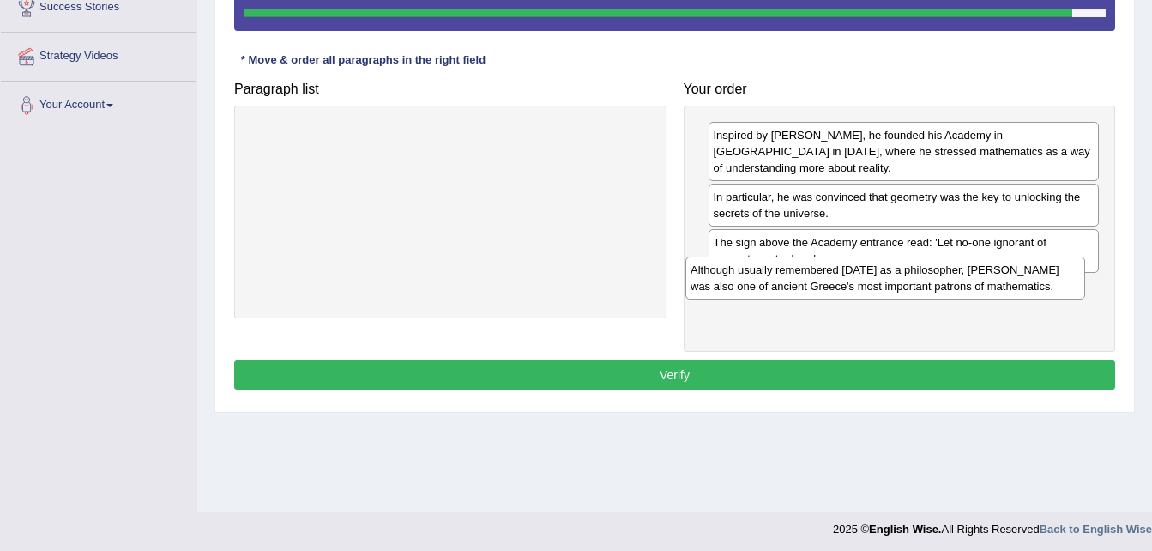
drag, startPoint x: 471, startPoint y: 151, endPoint x: 906, endPoint y: 286, distance: 455.4
click at [906, 286] on div "Although usually remembered [DATE] as a philosopher, [PERSON_NAME] was also one…" at bounding box center [886, 278] width 400 height 43
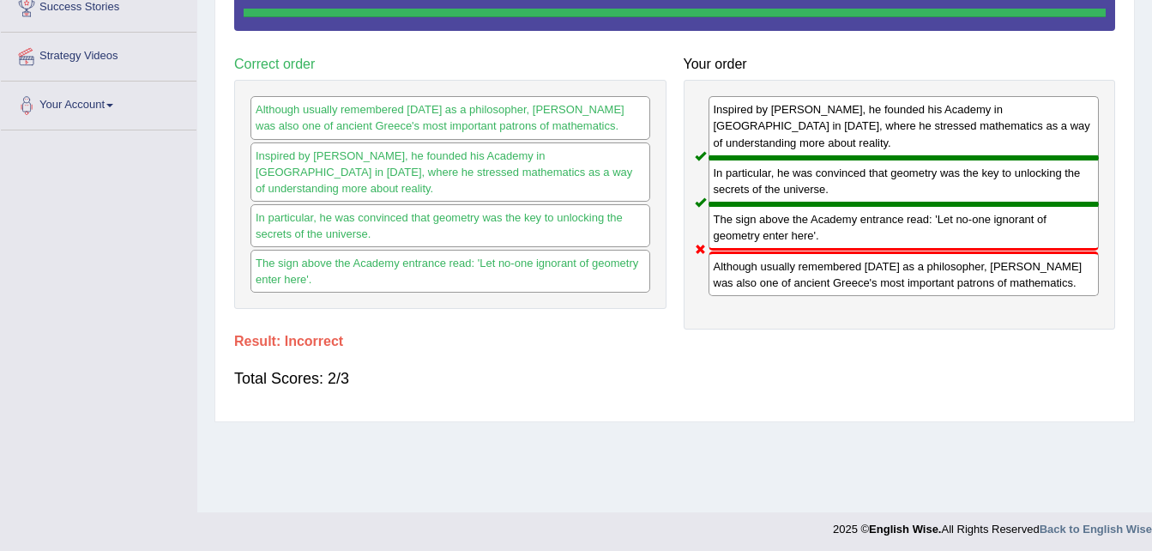
scroll to position [125, 0]
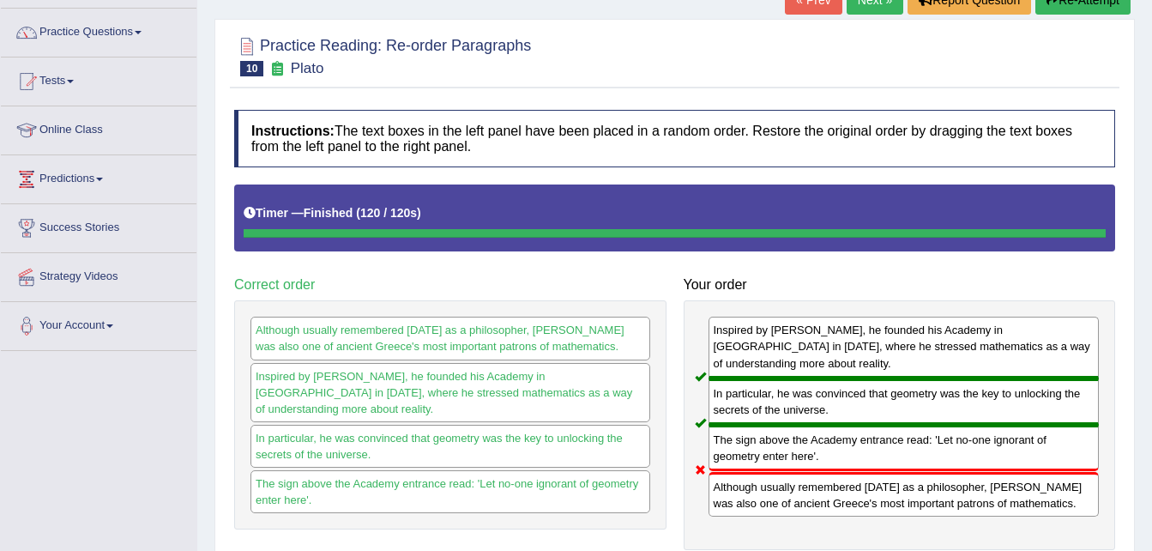
click at [866, 3] on link "Next »" at bounding box center [875, -1] width 57 height 29
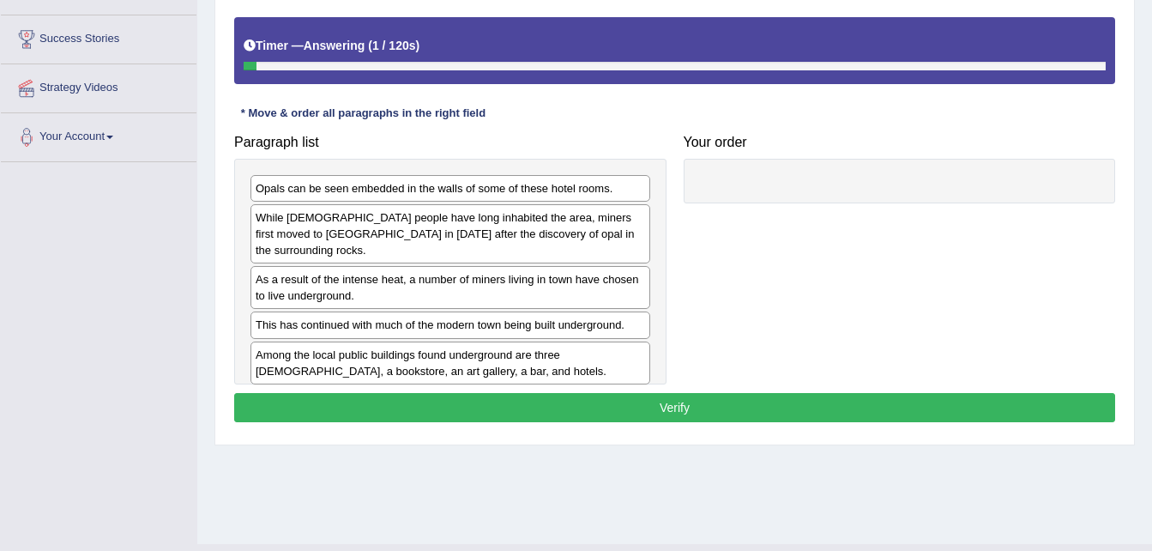
scroll to position [350, 0]
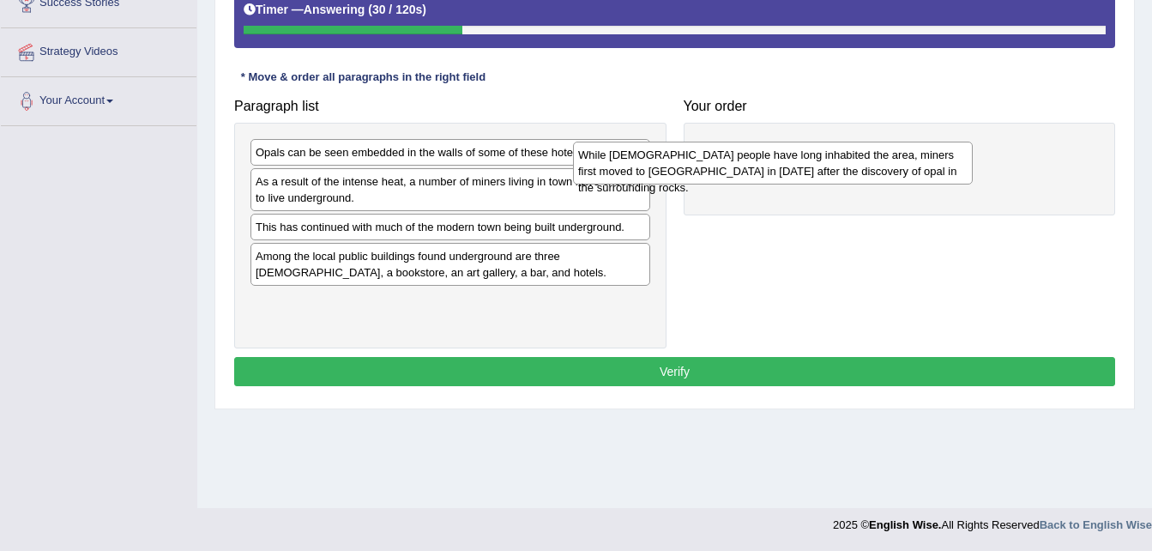
drag, startPoint x: 592, startPoint y: 184, endPoint x: 915, endPoint y: 157, distance: 323.7
click at [915, 157] on div "While Aboriginal people have long inhabited the area, miners first moved to Coo…" at bounding box center [773, 163] width 400 height 43
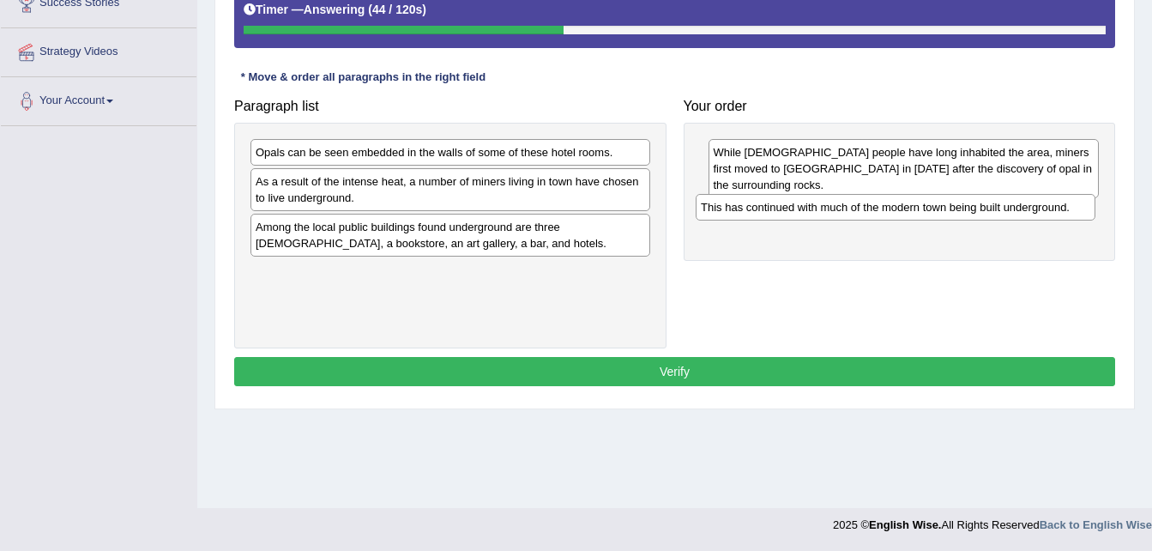
drag, startPoint x: 390, startPoint y: 227, endPoint x: 835, endPoint y: 207, distance: 445.8
click at [835, 207] on div "This has continued with much of the modern town being built underground." at bounding box center [896, 207] width 400 height 27
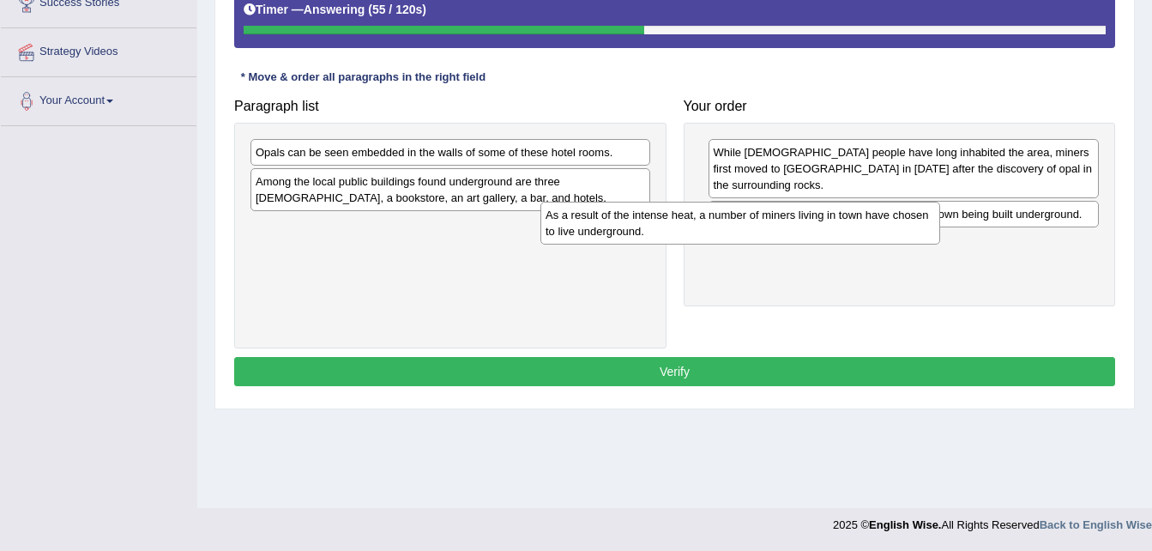
drag, startPoint x: 527, startPoint y: 191, endPoint x: 944, endPoint y: 208, distance: 417.4
click at [940, 208] on div "As a result of the intense heat, a number of miners living in town have chosen …" at bounding box center [741, 223] width 400 height 43
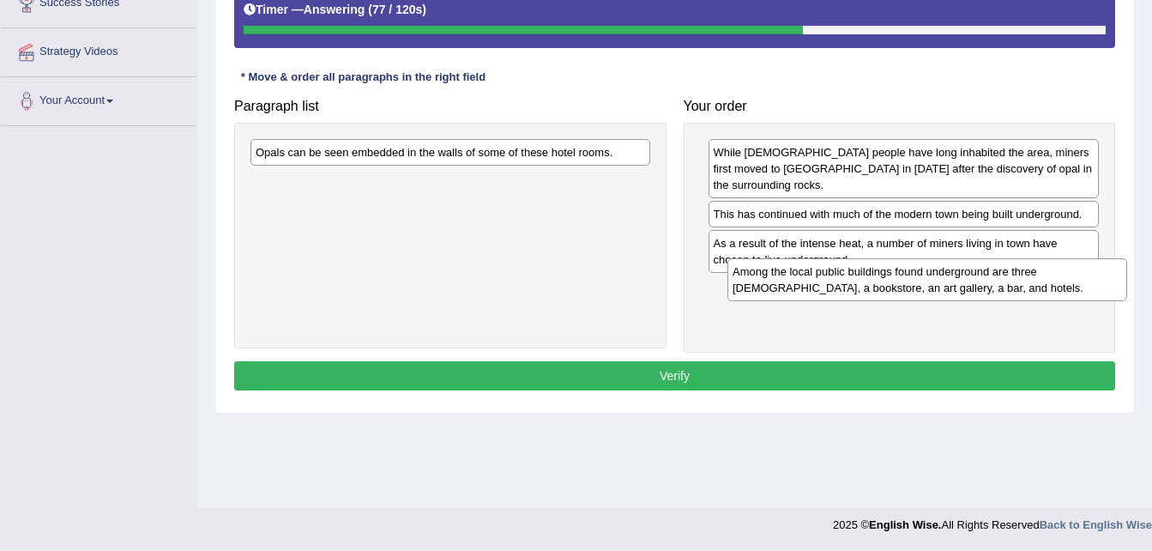
drag, startPoint x: 496, startPoint y: 194, endPoint x: 955, endPoint y: 281, distance: 467.2
click at [955, 281] on div "Among the local public buildings found underground are three churches, a bookst…" at bounding box center [928, 279] width 400 height 43
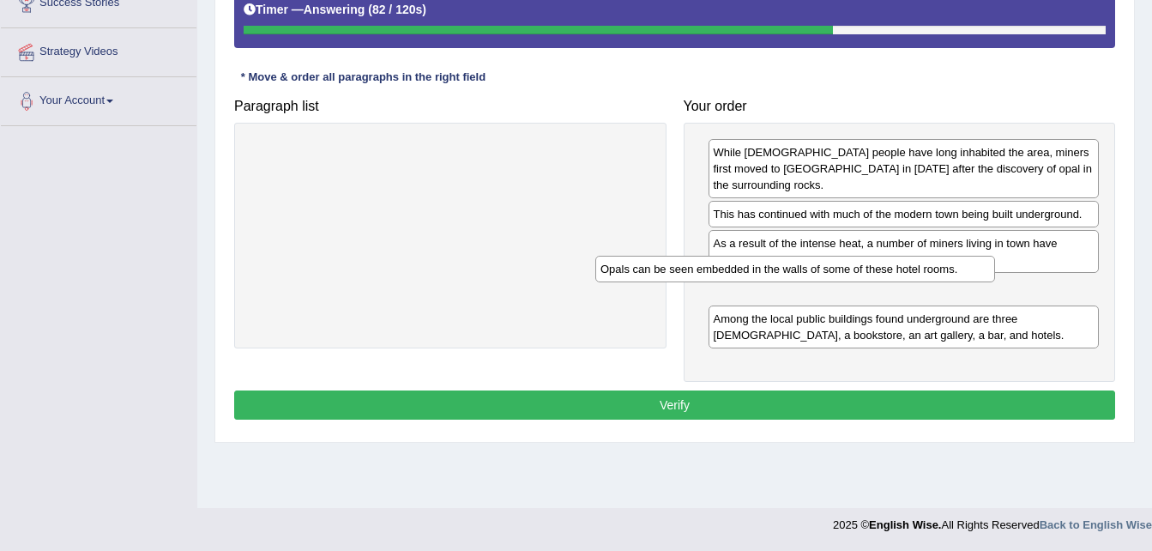
drag, startPoint x: 510, startPoint y: 154, endPoint x: 904, endPoint y: 262, distance: 409.0
click at [904, 262] on div "Opals can be seen embedded in the walls of some of these hotel rooms." at bounding box center [796, 269] width 400 height 27
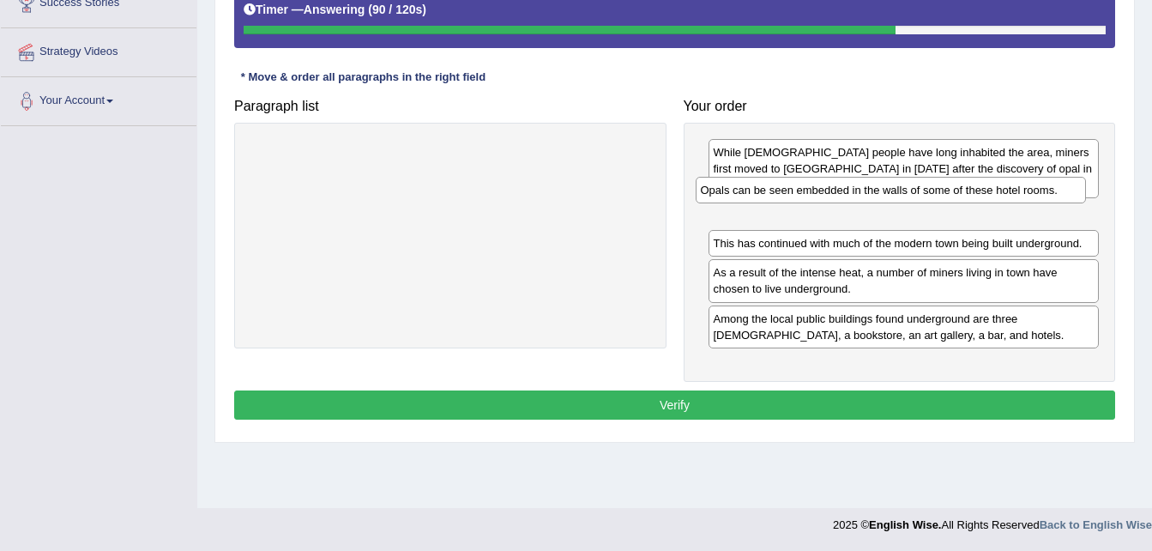
drag, startPoint x: 858, startPoint y: 279, endPoint x: 846, endPoint y: 198, distance: 81.6
click at [846, 198] on div "Opals can be seen embedded in the walls of some of these hotel rooms." at bounding box center [891, 190] width 391 height 27
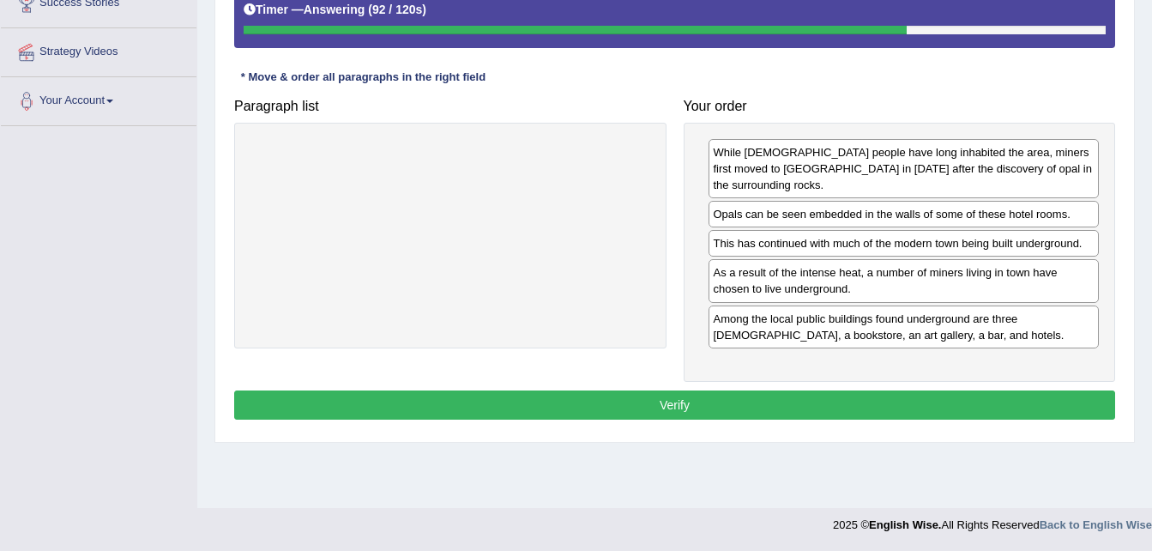
click at [734, 390] on button "Verify" at bounding box center [674, 404] width 881 height 29
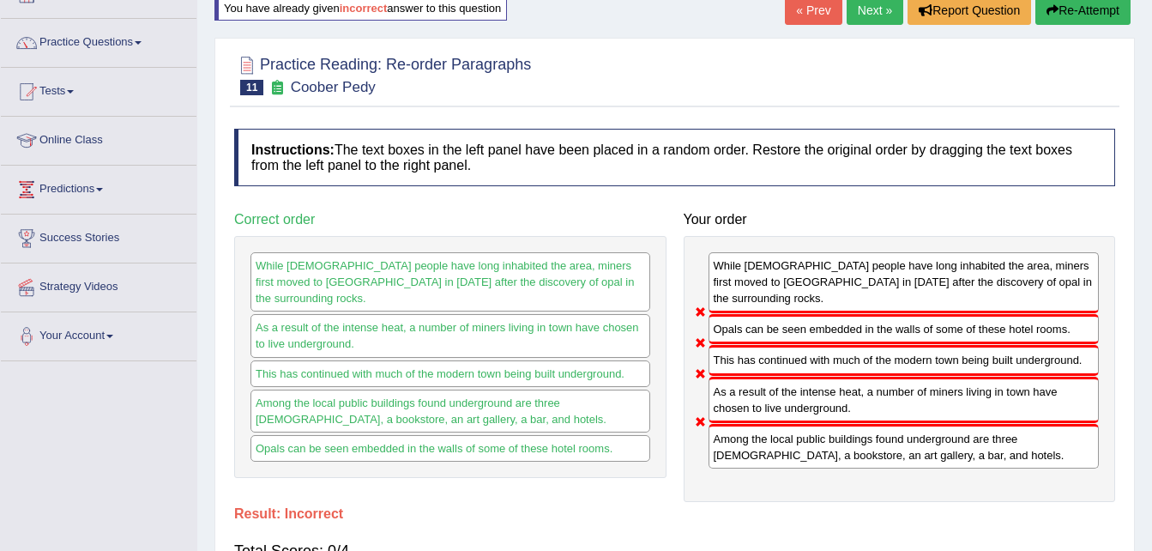
scroll to position [86, 0]
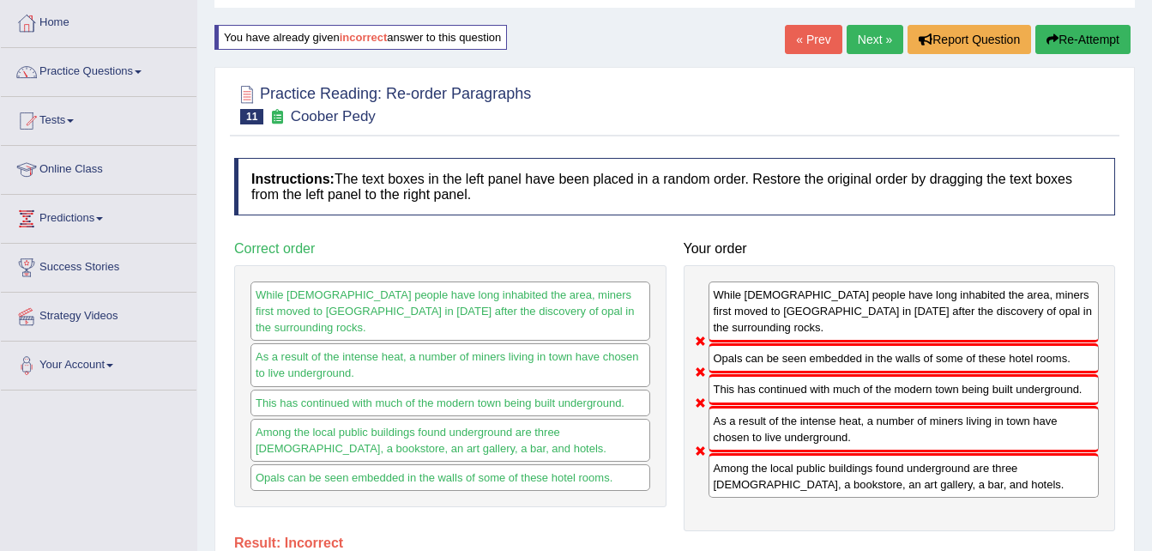
click at [857, 40] on link "Next »" at bounding box center [875, 39] width 57 height 29
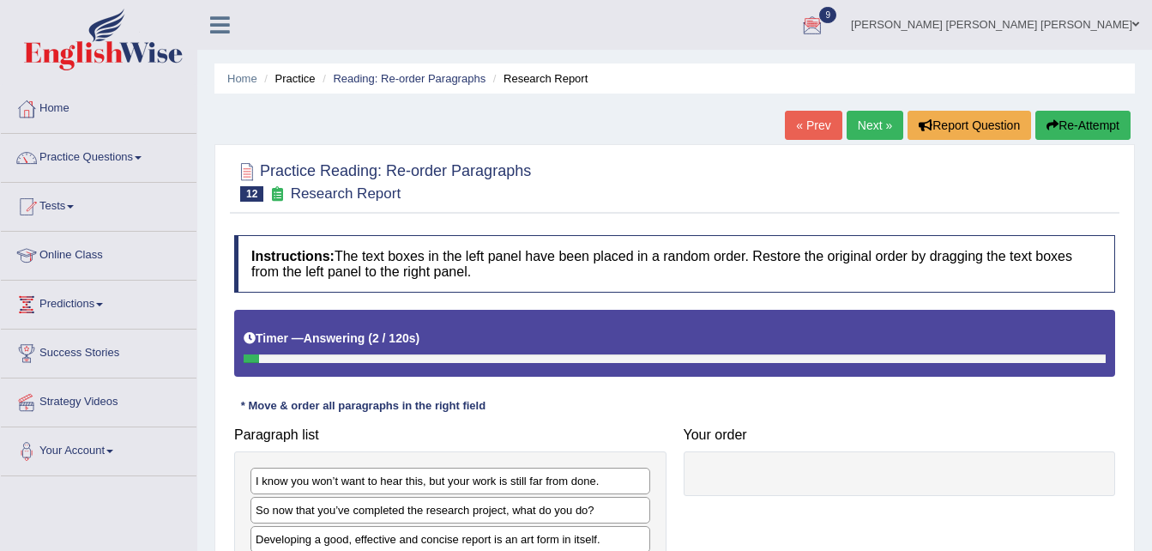
scroll to position [350, 0]
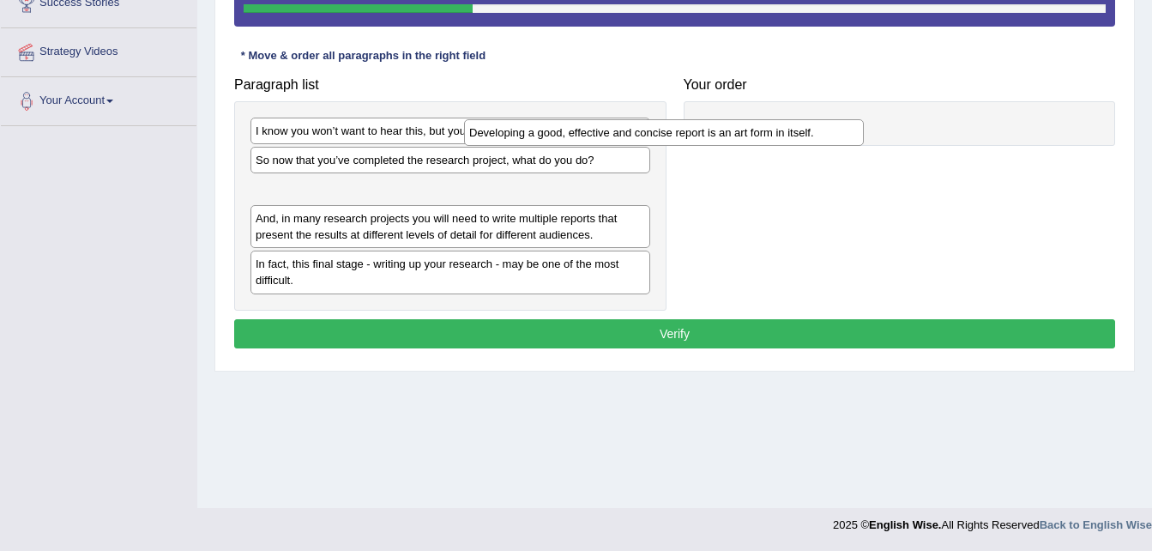
drag, startPoint x: 560, startPoint y: 196, endPoint x: 861, endPoint y: 112, distance: 311.9
click at [861, 119] on div "Developing a good, effective and concise report is an art form in itself." at bounding box center [664, 132] width 400 height 27
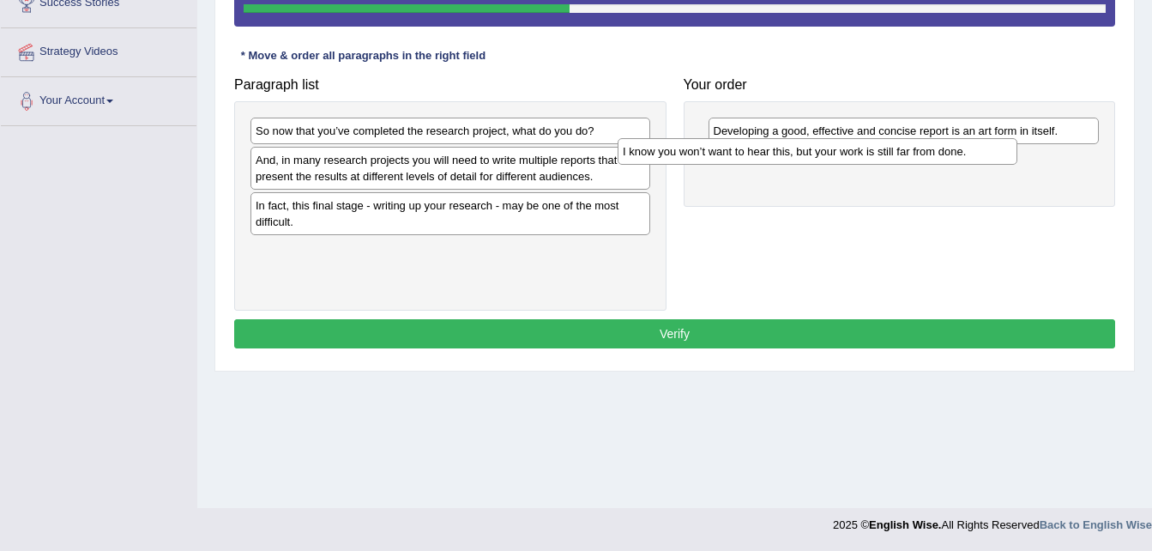
drag, startPoint x: 529, startPoint y: 128, endPoint x: 937, endPoint y: 145, distance: 408.8
click at [937, 145] on div "I know you won’t want to hear this, but your work is still far from done." at bounding box center [818, 151] width 400 height 27
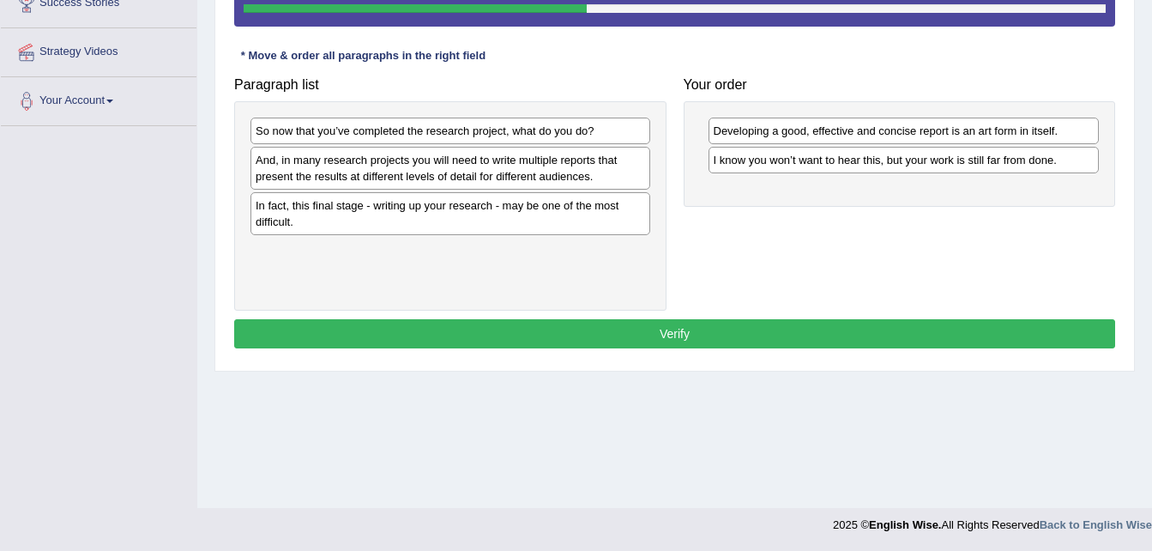
click at [638, 169] on div "And, in many research projects you will need to write multiple reports that pre…" at bounding box center [451, 168] width 400 height 43
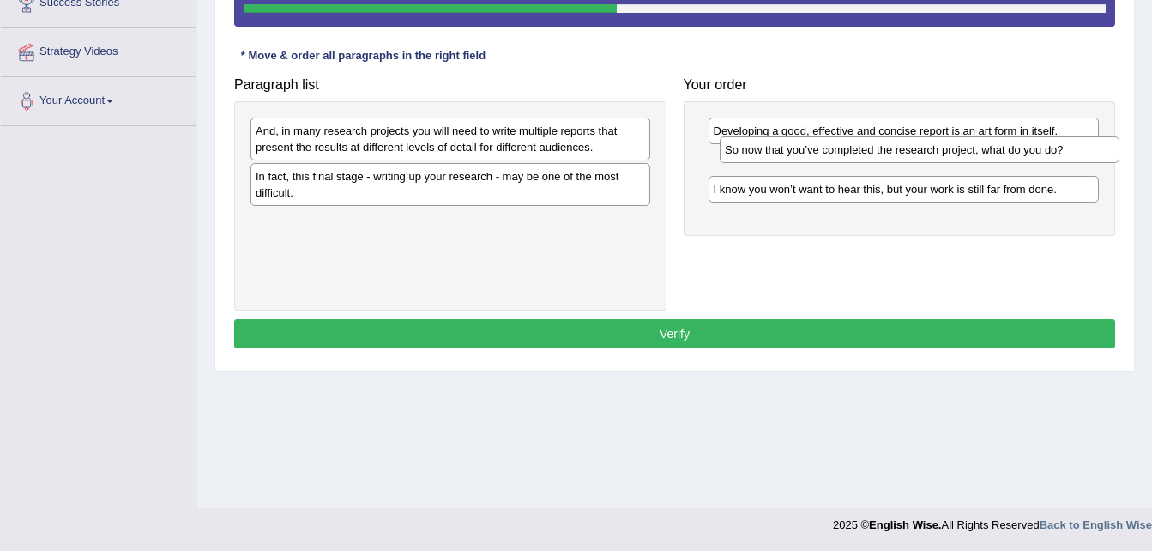
drag, startPoint x: 576, startPoint y: 125, endPoint x: 1046, endPoint y: 144, distance: 470.6
click at [1046, 144] on div "So now that you’ve completed the research project, what do you do?" at bounding box center [920, 149] width 400 height 27
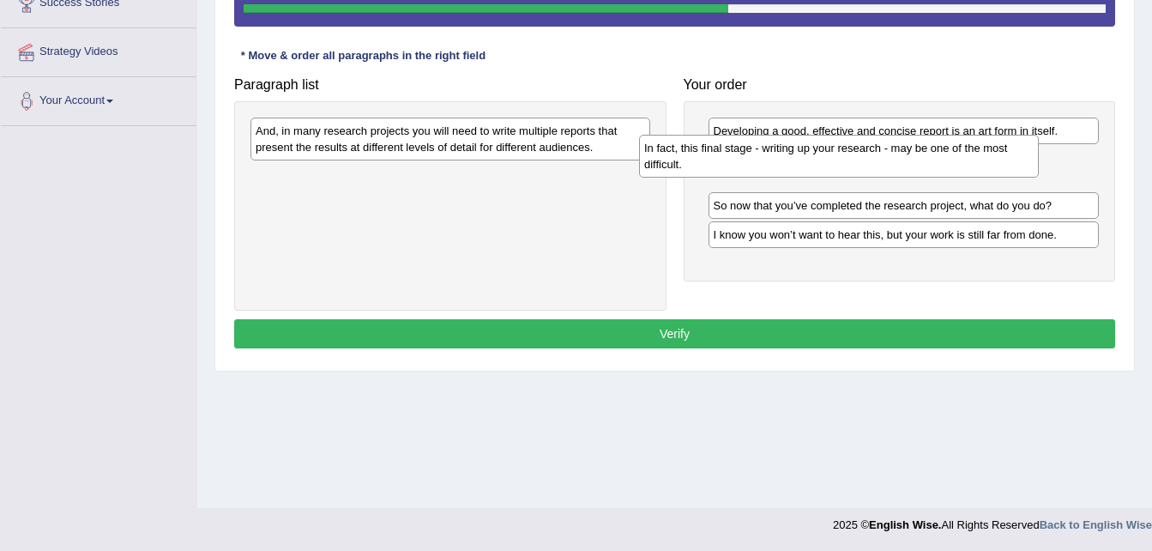
drag, startPoint x: 516, startPoint y: 175, endPoint x: 912, endPoint y: 147, distance: 397.5
click at [912, 147] on div "In fact, this final stage - writing up your research - may be one of the most d…" at bounding box center [839, 156] width 400 height 43
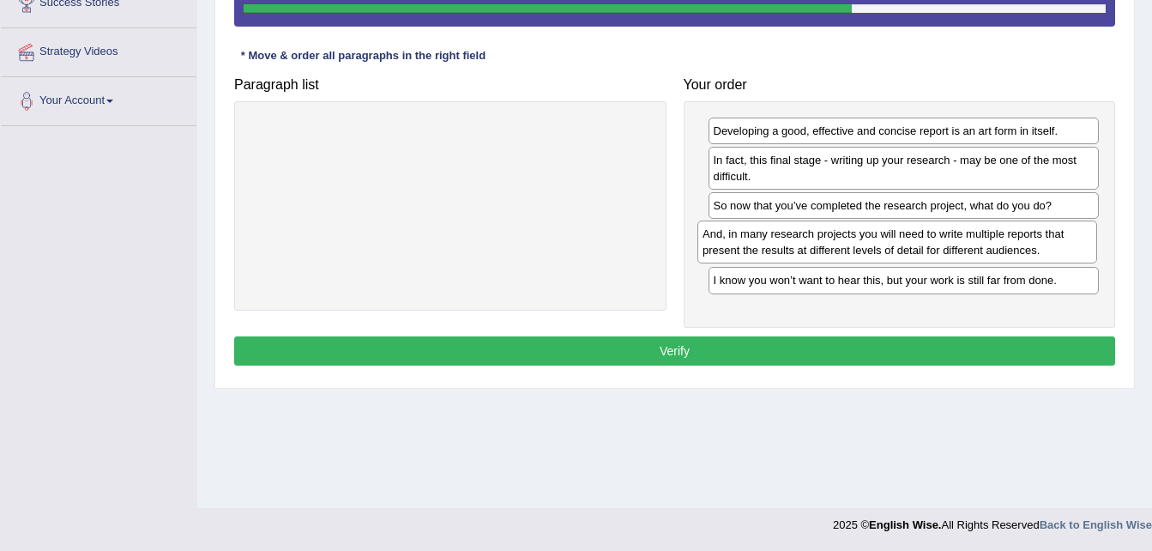
drag, startPoint x: 459, startPoint y: 134, endPoint x: 906, endPoint y: 237, distance: 458.8
click at [906, 237] on div "And, in many research projects you will need to write multiple reports that pre…" at bounding box center [898, 242] width 400 height 43
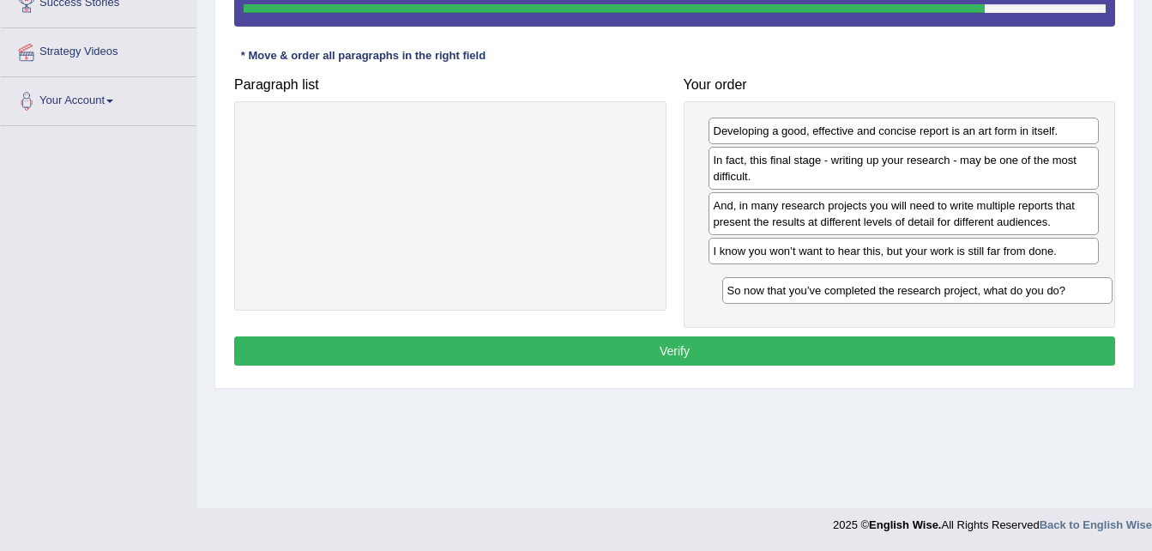
drag, startPoint x: 753, startPoint y: 209, endPoint x: 766, endPoint y: 292, distance: 84.2
click at [766, 292] on div "So now that you’ve completed the research project, what do you do?" at bounding box center [918, 290] width 391 height 27
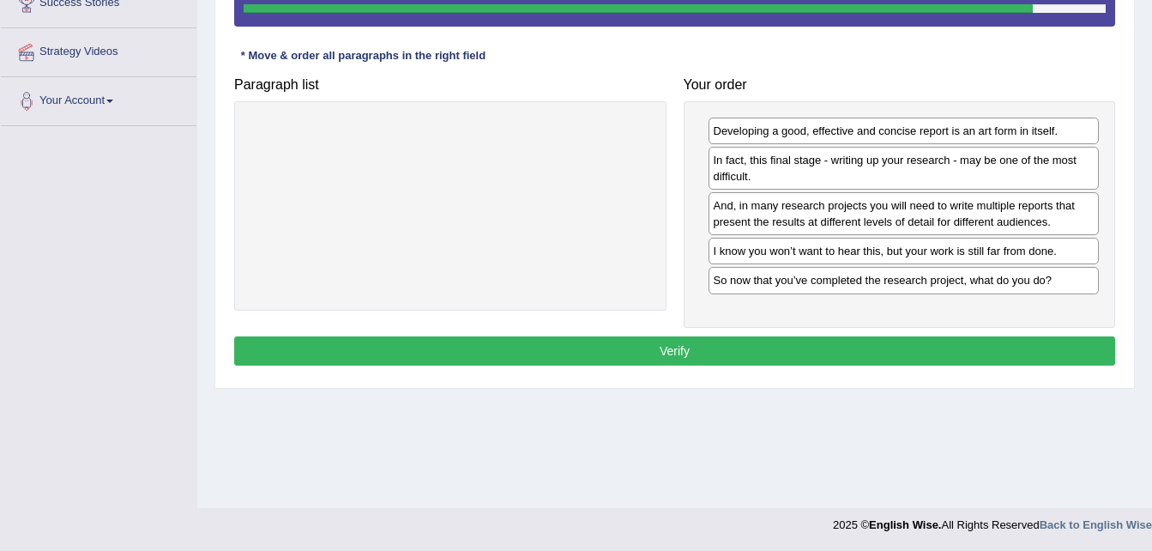
click at [644, 348] on button "Verify" at bounding box center [674, 350] width 881 height 29
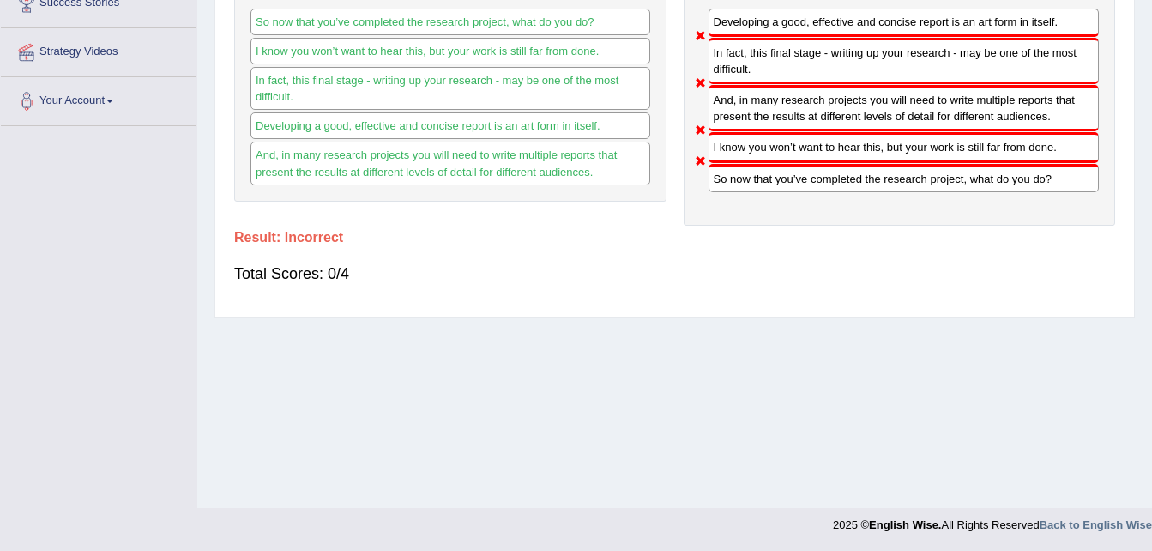
scroll to position [53, 0]
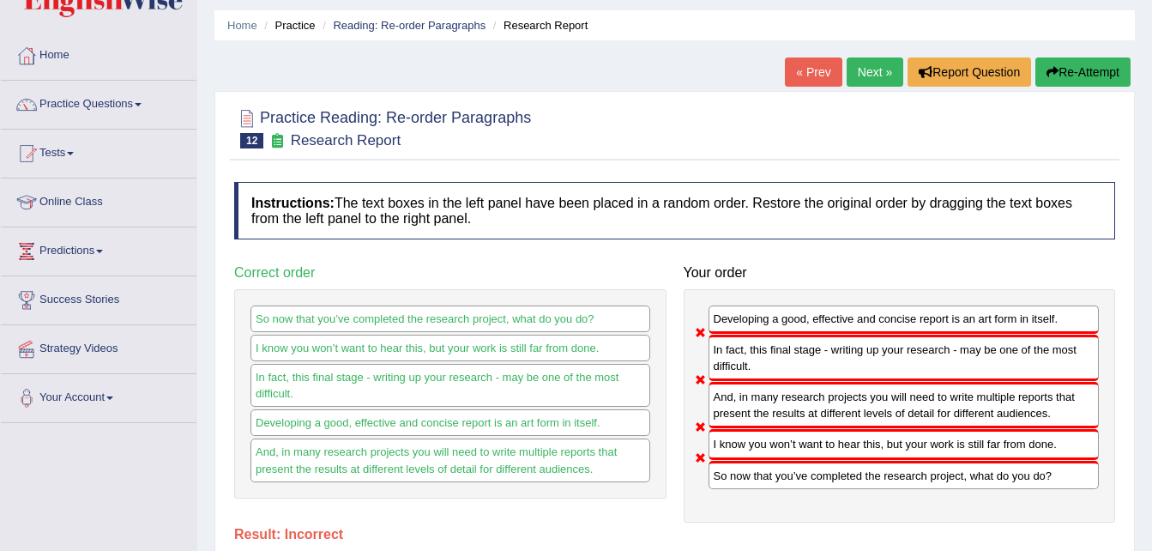
click at [874, 76] on link "Next »" at bounding box center [875, 71] width 57 height 29
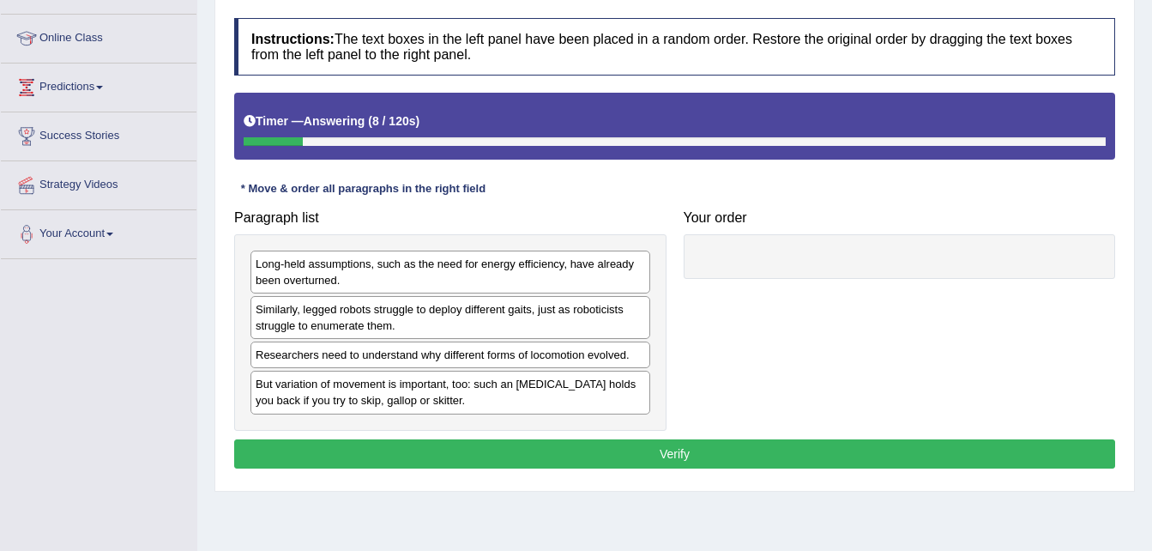
scroll to position [239, 0]
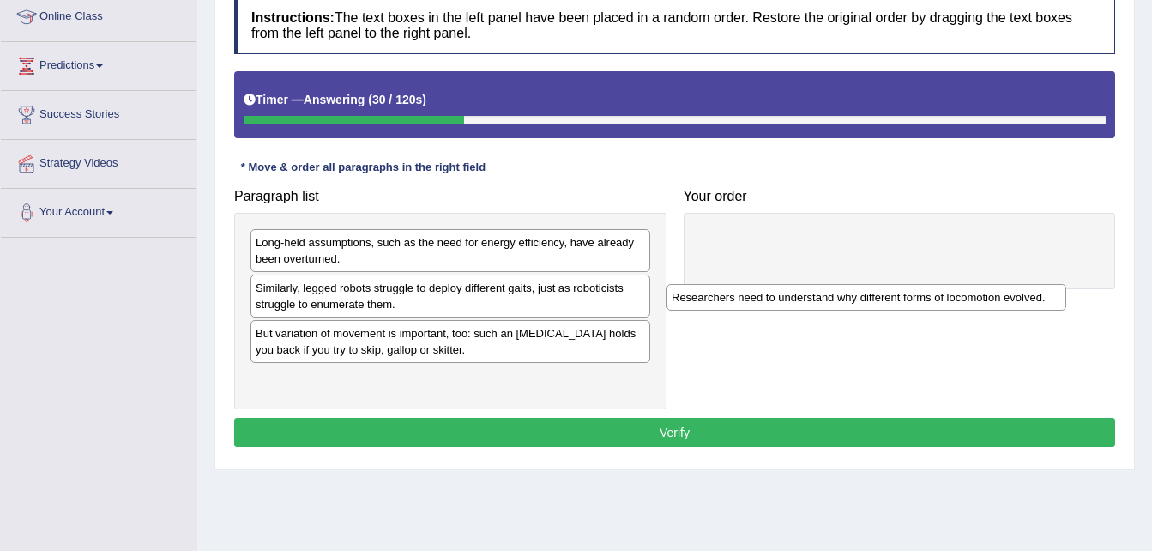
drag, startPoint x: 550, startPoint y: 335, endPoint x: 967, endPoint y: 299, distance: 418.6
click at [967, 299] on div "Researchers need to understand why different forms of locomotion evolved." at bounding box center [867, 297] width 400 height 27
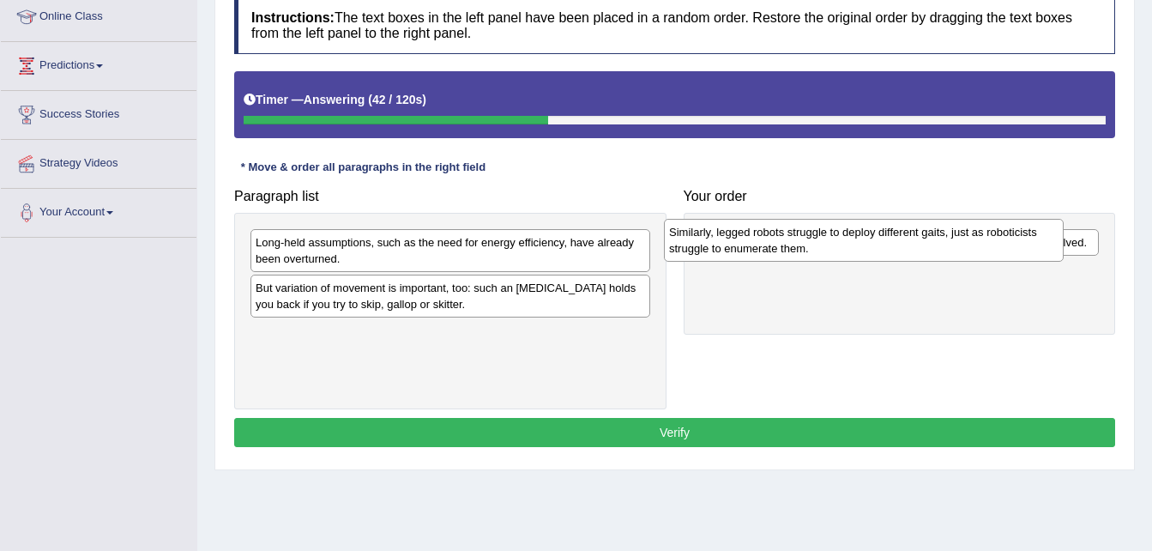
drag, startPoint x: 472, startPoint y: 291, endPoint x: 855, endPoint y: 252, distance: 384.7
click at [855, 252] on div "Similarly, legged robots struggle to deploy different gaits, just as roboticist…" at bounding box center [864, 240] width 400 height 43
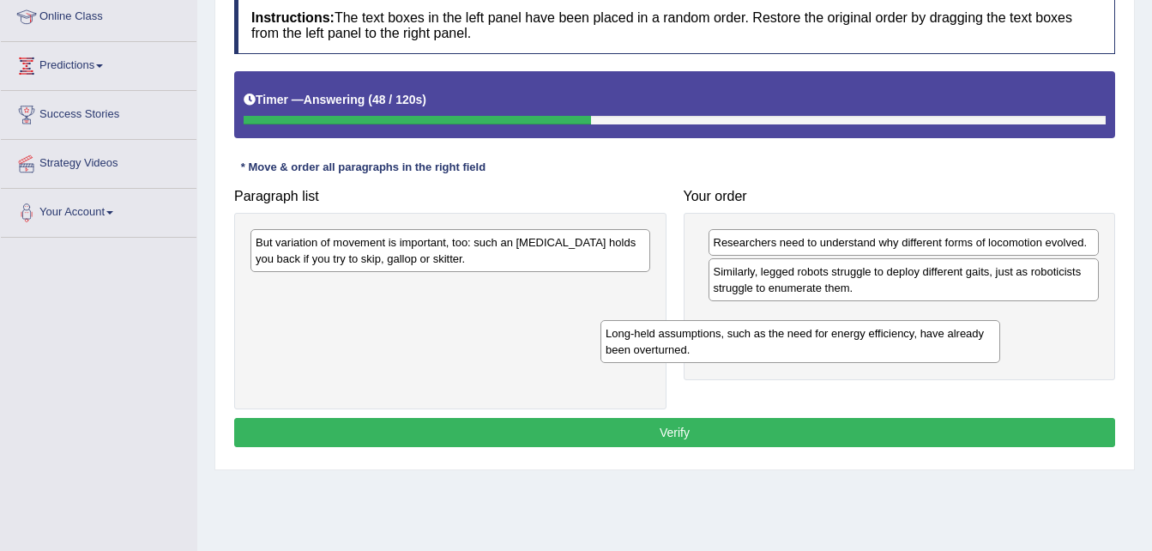
drag, startPoint x: 580, startPoint y: 249, endPoint x: 950, endPoint y: 329, distance: 378.4
click at [950, 329] on div "Long-held assumptions, such as the need for energy efficiency, have already bee…" at bounding box center [801, 341] width 400 height 43
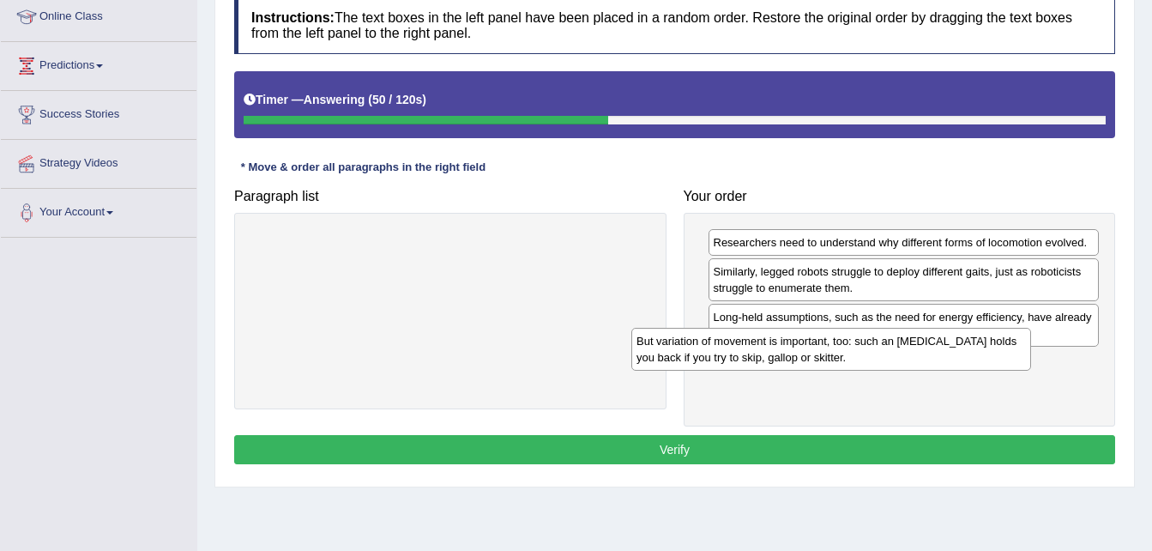
drag, startPoint x: 534, startPoint y: 257, endPoint x: 945, endPoint y: 358, distance: 423.3
click at [945, 358] on div "But variation of movement is important, too: such an ankle brace holds you back…" at bounding box center [832, 349] width 400 height 43
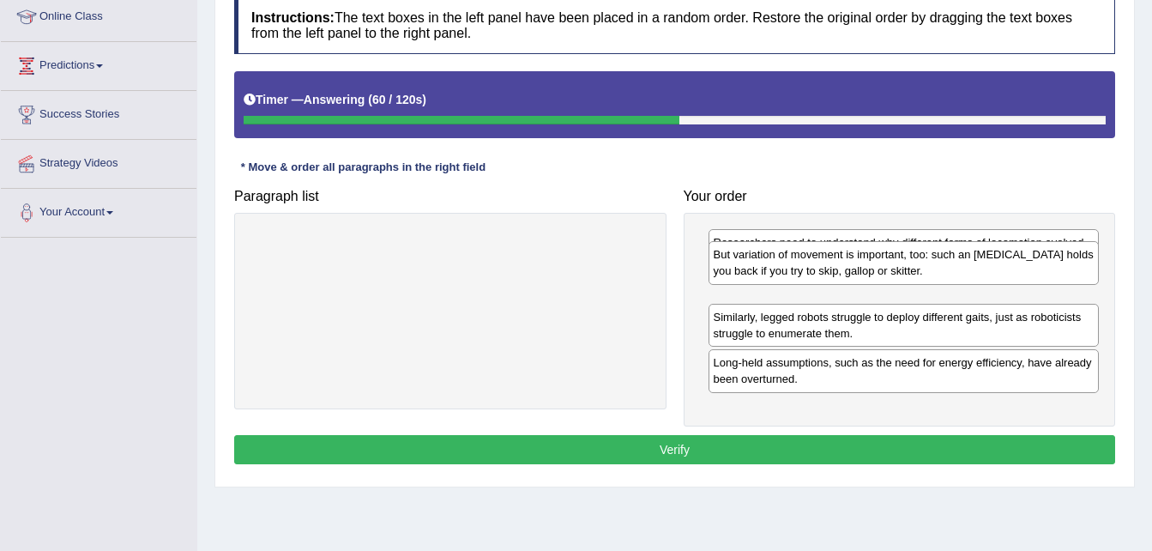
drag, startPoint x: 738, startPoint y: 377, endPoint x: 738, endPoint y: 269, distance: 107.3
click at [738, 269] on div "But variation of movement is important, too: such an ankle brace holds you back…" at bounding box center [904, 262] width 391 height 43
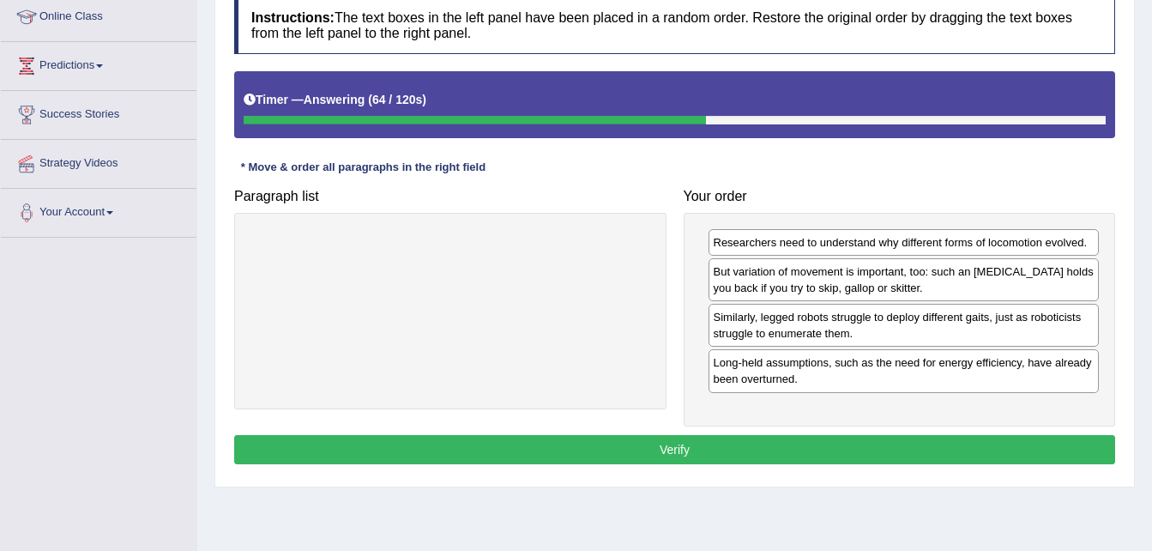
click at [677, 451] on button "Verify" at bounding box center [674, 449] width 881 height 29
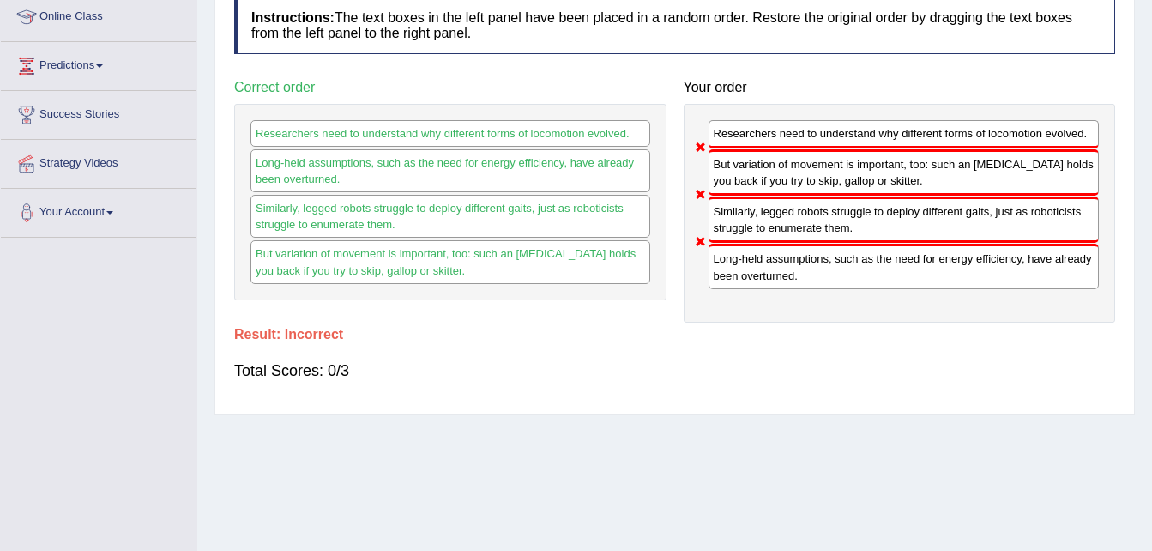
drag, startPoint x: 1152, startPoint y: 329, endPoint x: 1158, endPoint y: 224, distance: 104.9
click at [1152, 224] on html "Toggle navigation Home Practice Questions Speaking Practice Read Aloud Repeat S…" at bounding box center [576, 36] width 1152 height 551
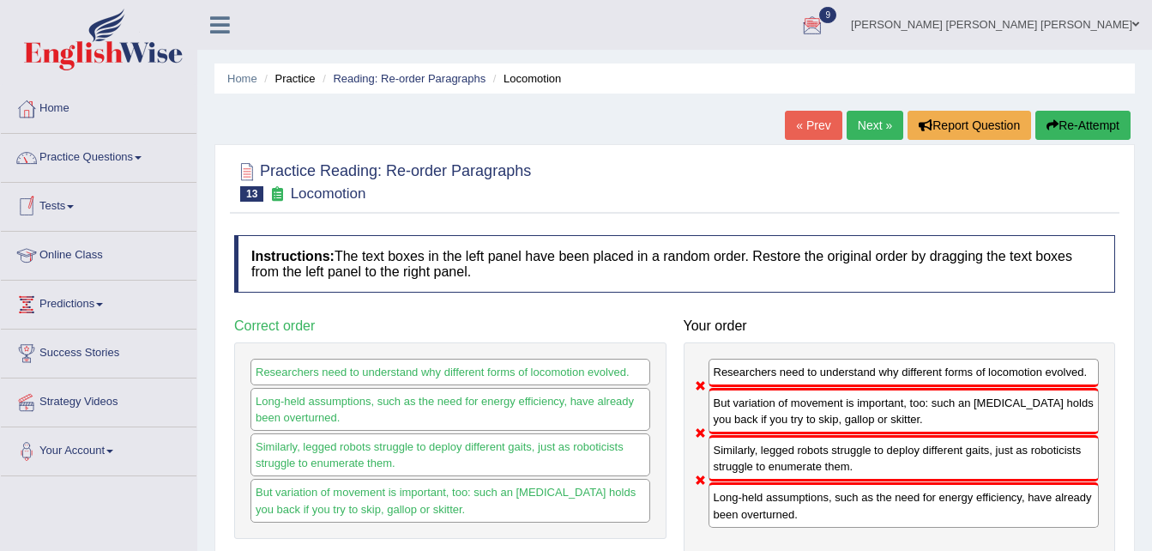
click at [76, 209] on link "Tests" at bounding box center [99, 204] width 196 height 43
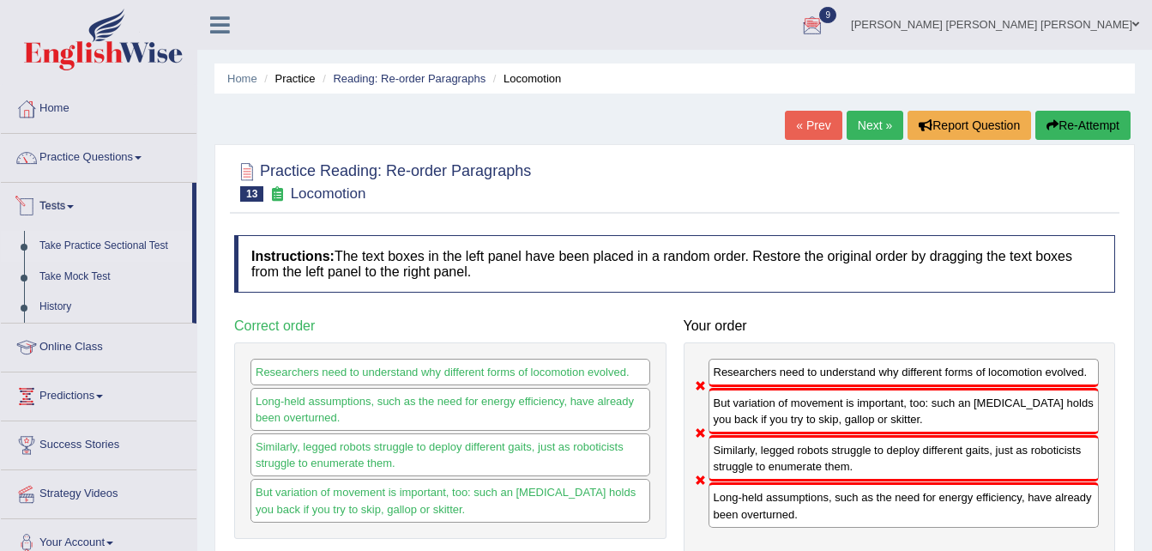
click at [118, 236] on link "Take Practice Sectional Test" at bounding box center [112, 246] width 160 height 31
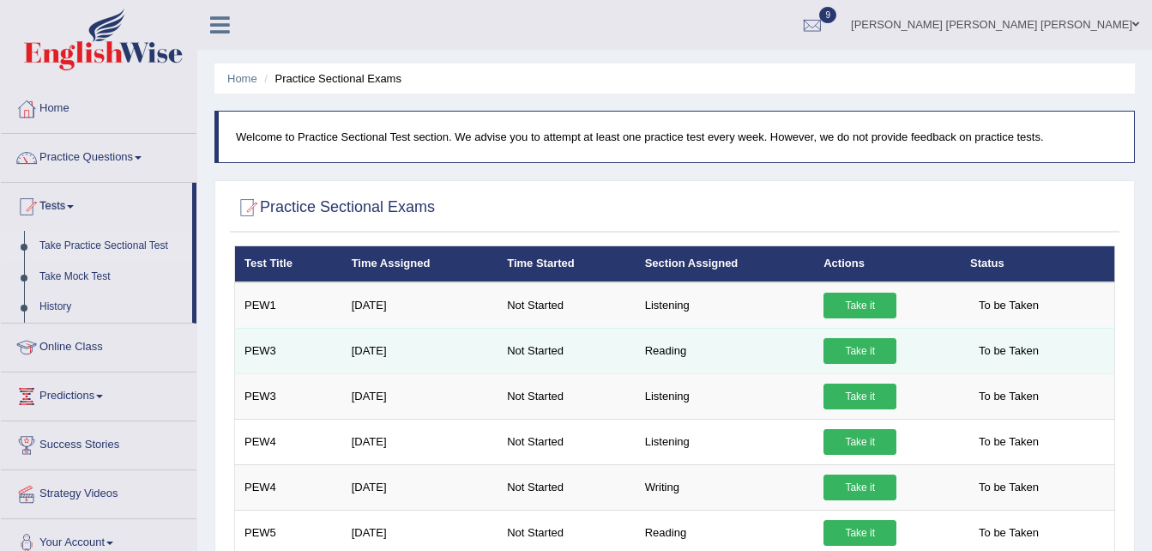
click at [852, 344] on link "Take it" at bounding box center [860, 351] width 73 height 26
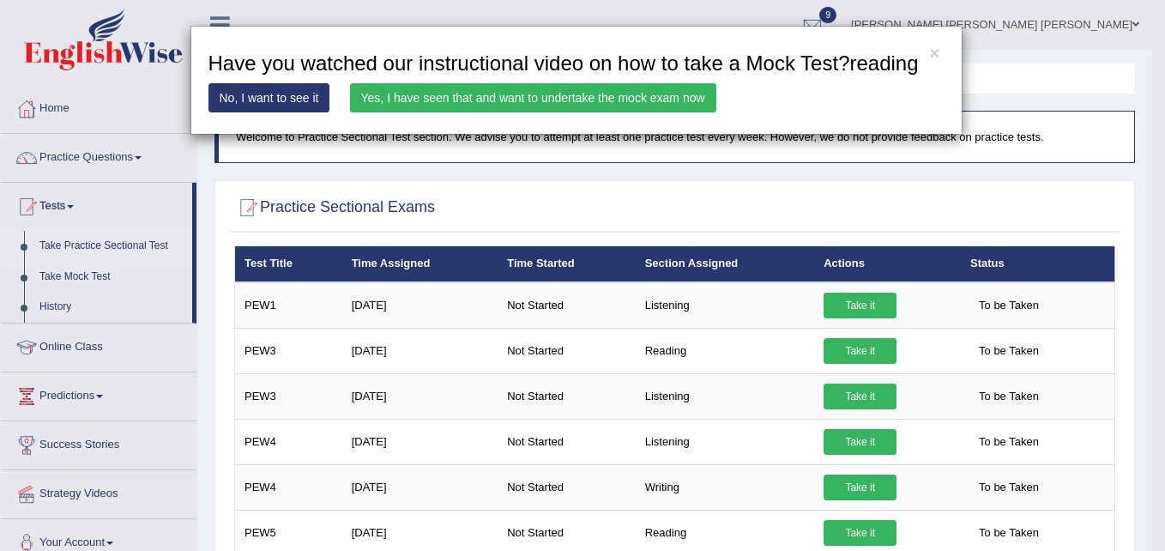
click at [670, 97] on link "Yes, I have seen that and want to undertake the mock exam now" at bounding box center [533, 97] width 366 height 29
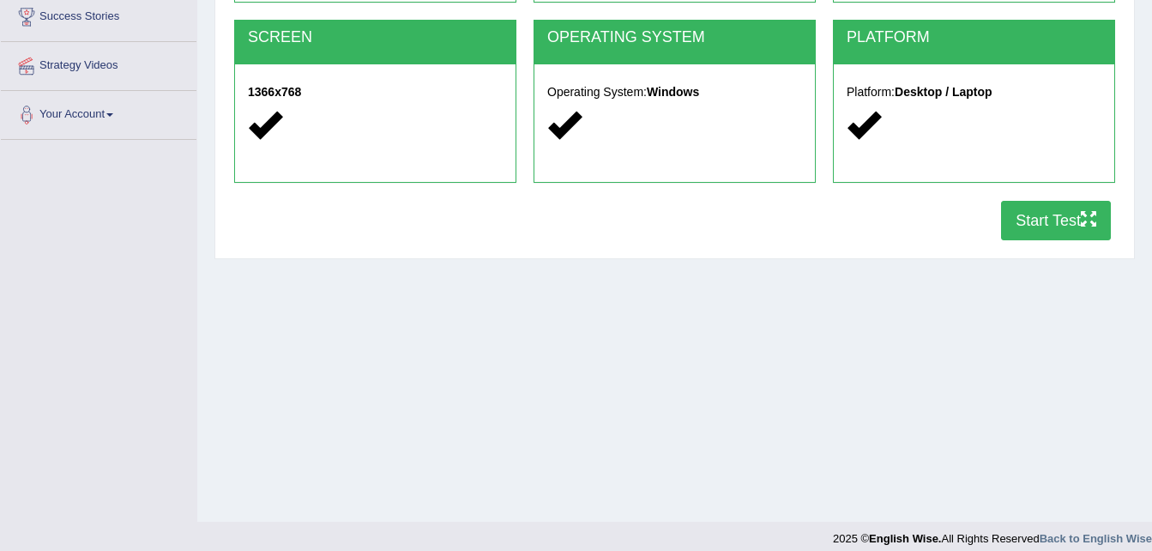
scroll to position [341, 0]
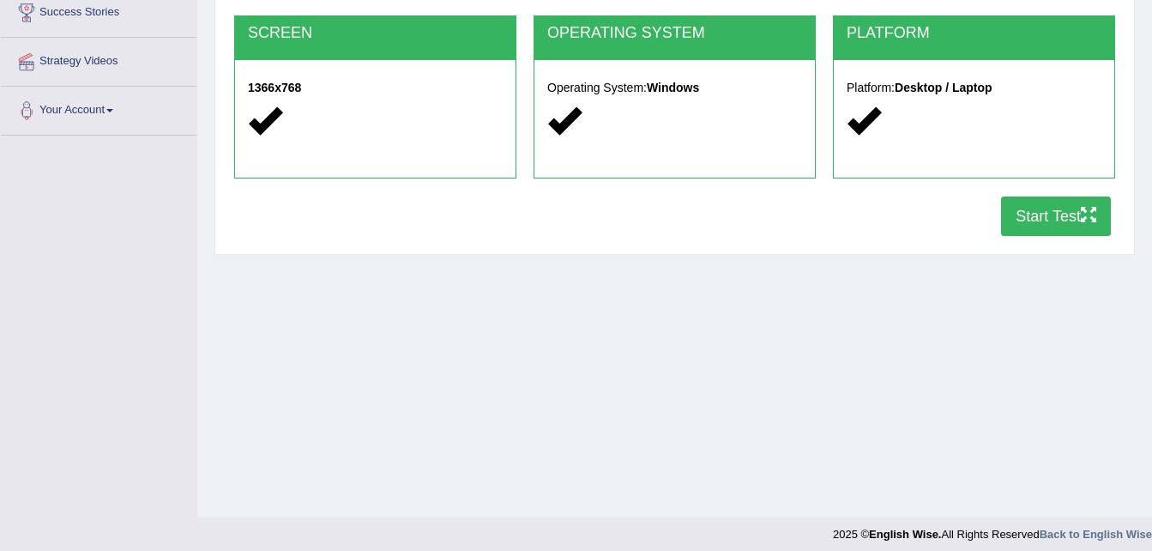
click at [1061, 216] on button "Start Test" at bounding box center [1056, 216] width 110 height 39
